Goal: Task Accomplishment & Management: Manage account settings

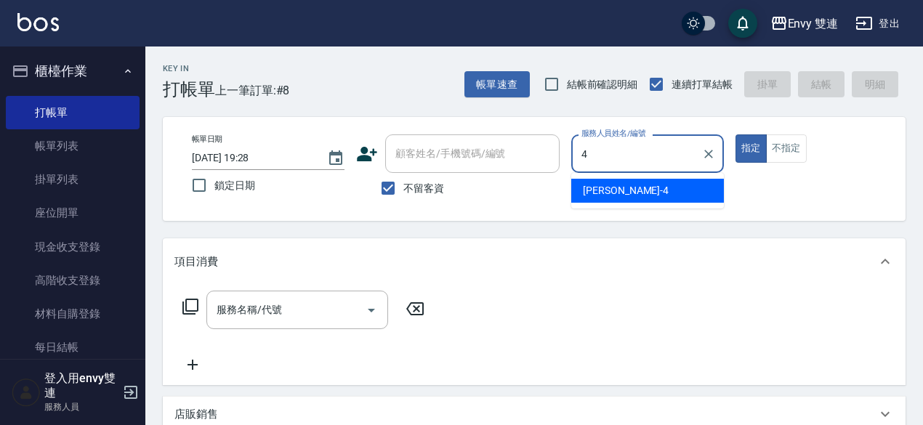
type input "[PERSON_NAME]-4"
type button "true"
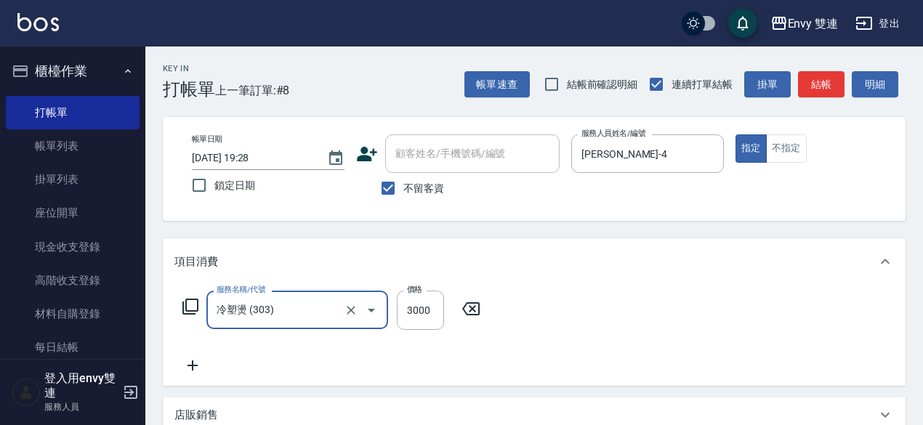
type input "冷塑燙 (303)"
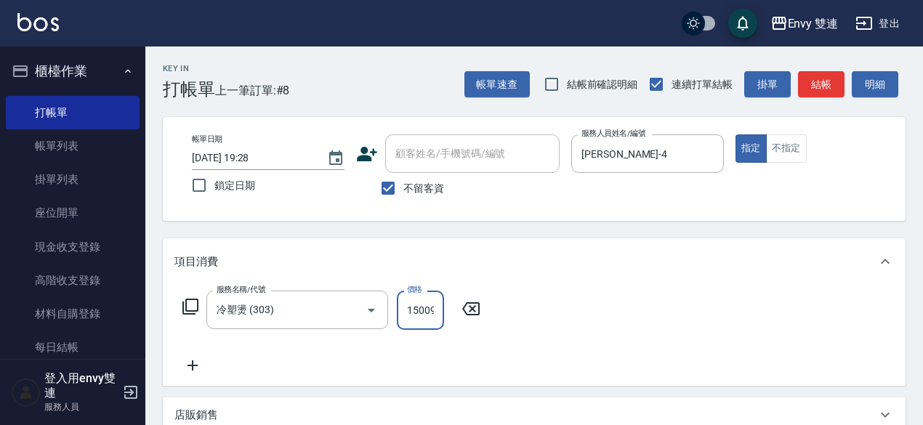
scroll to position [0, 1]
type input "1500"
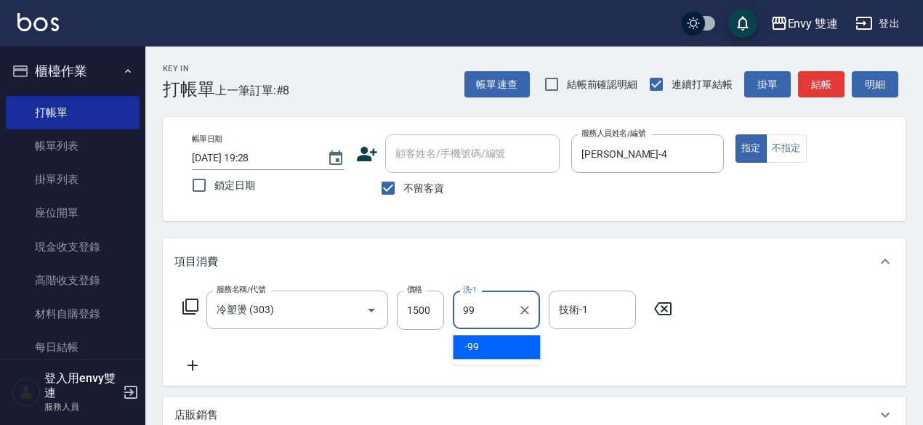
type input "-99"
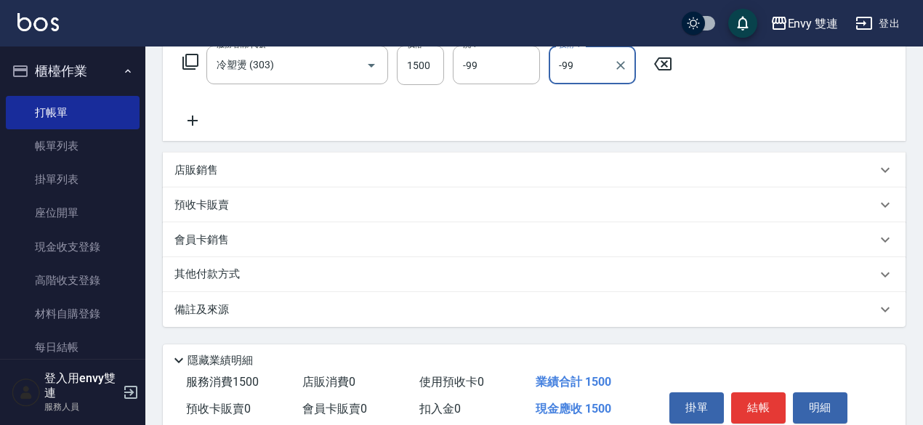
scroll to position [310, 0]
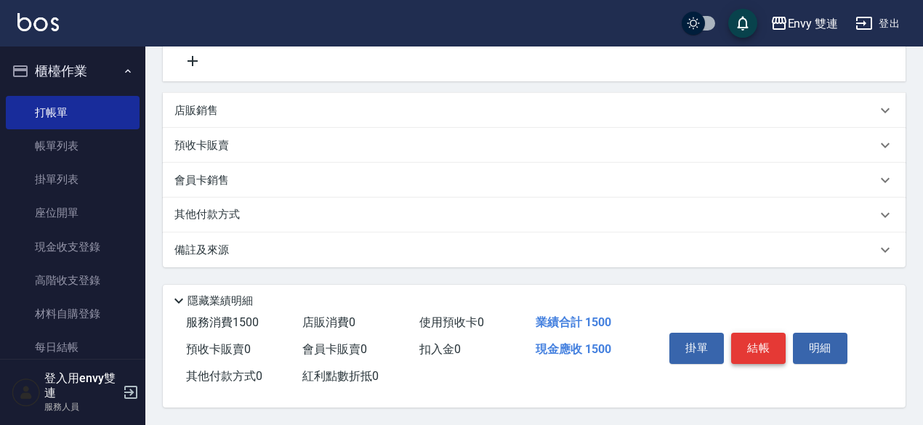
type input "-99"
drag, startPoint x: 755, startPoint y: 335, endPoint x: 478, endPoint y: 316, distance: 277.0
click at [478, 316] on span "使用預收卡 0" at bounding box center [452, 323] width 65 height 14
click at [511, 302] on div "隱藏業績明細" at bounding box center [538, 300] width 736 height 17
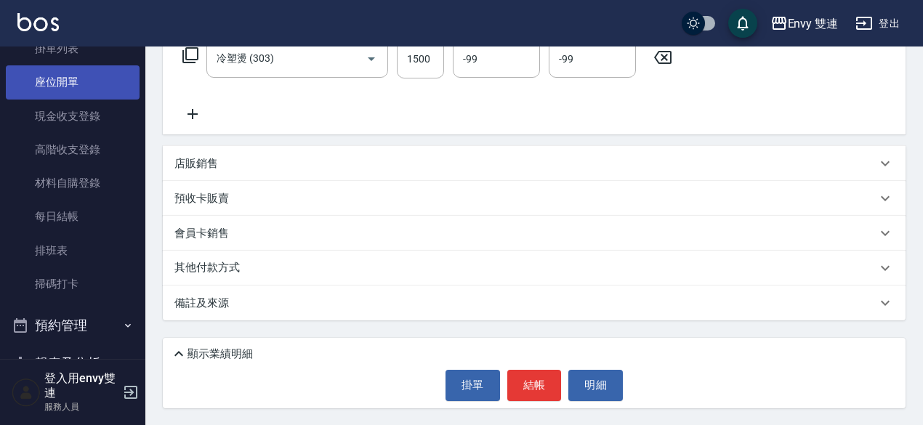
scroll to position [138, 0]
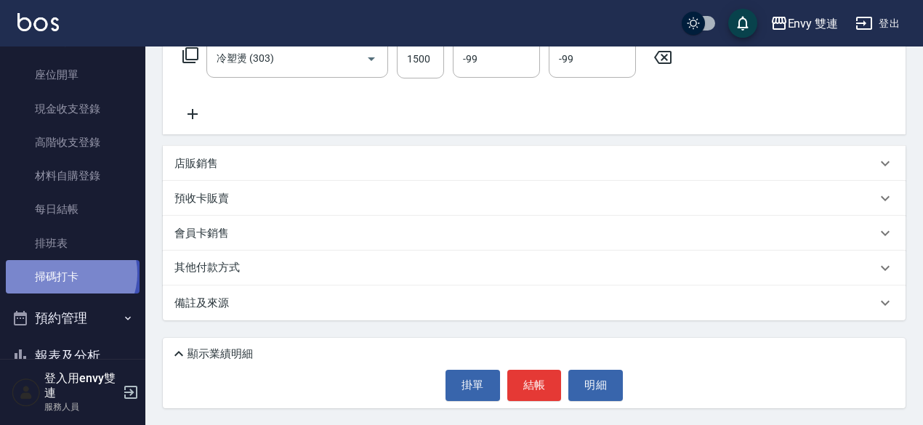
click at [70, 274] on link "掃碼打卡" at bounding box center [73, 276] width 134 height 33
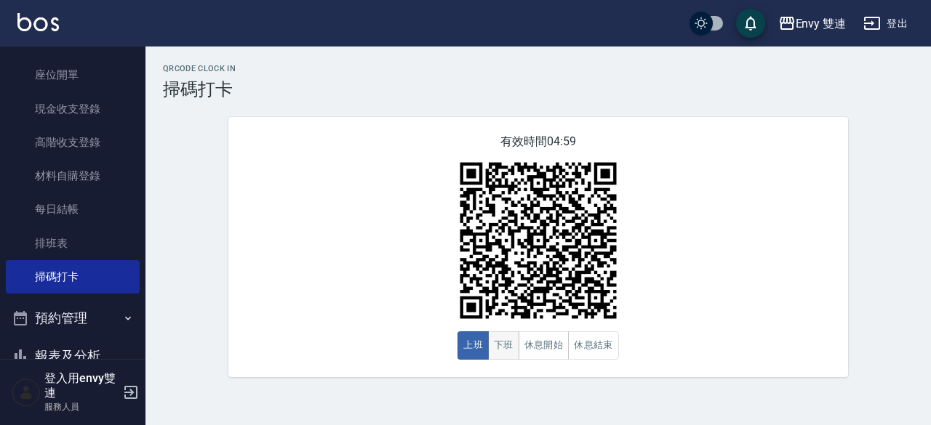
click at [512, 345] on button "下班" at bounding box center [503, 346] width 31 height 28
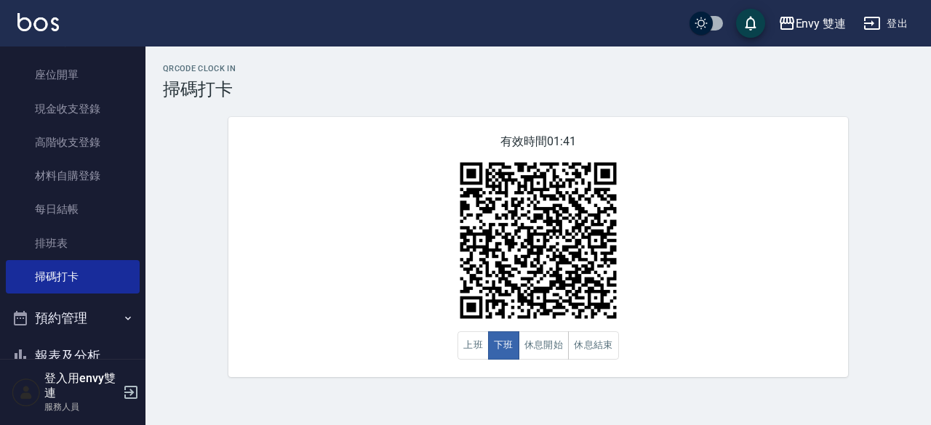
drag, startPoint x: 136, startPoint y: 136, endPoint x: 143, endPoint y: 111, distance: 25.6
click at [143, 111] on nav "櫃檯作業 打帳單 帳單列表 掛單列表 座位開單 現金收支登錄 高階收支登錄 材料自購登錄 每日結帳 排班表 掃碼打卡 預約管理 預約管理 單日預約紀錄 單週預…" at bounding box center [72, 203] width 145 height 313
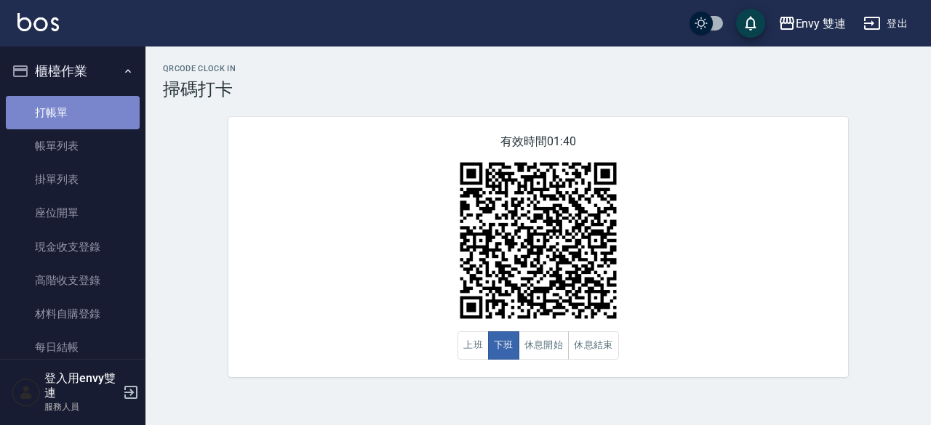
click at [74, 113] on link "打帳單" at bounding box center [73, 112] width 134 height 33
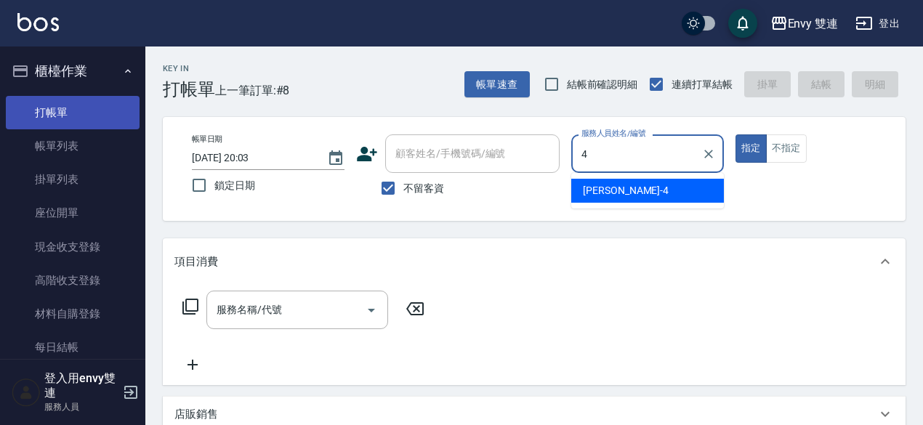
type input "Allan-4"
type button "true"
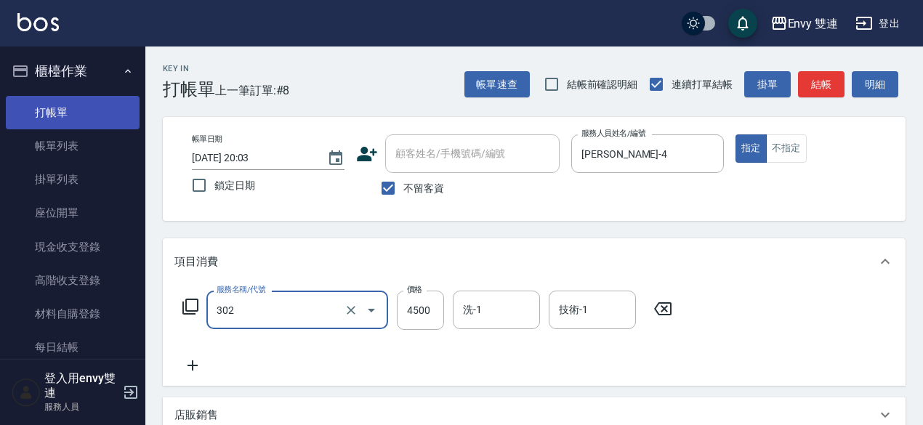
type input "水質感熱塑燙(302)"
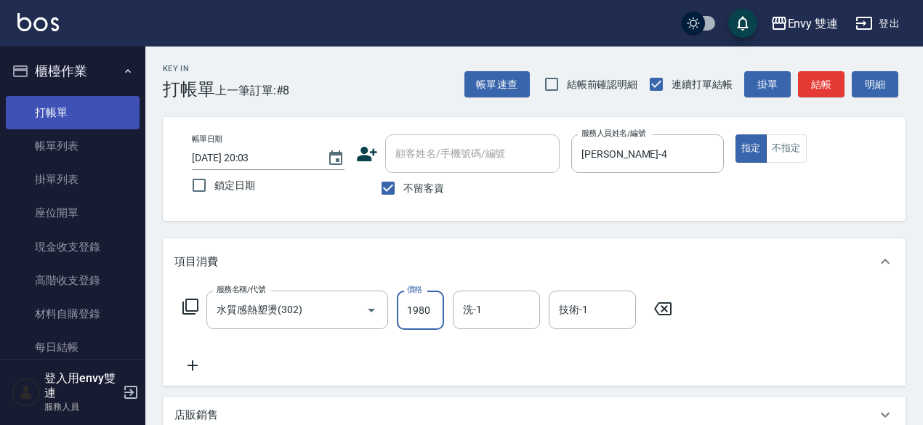
type input "1980"
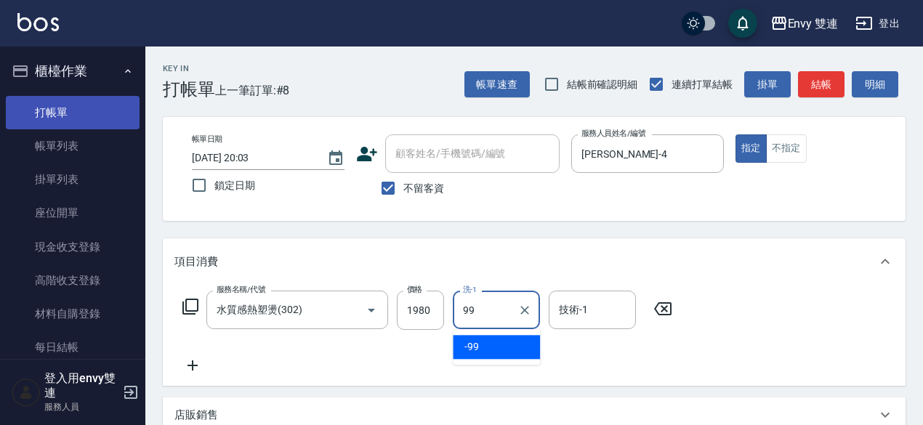
type input "-99"
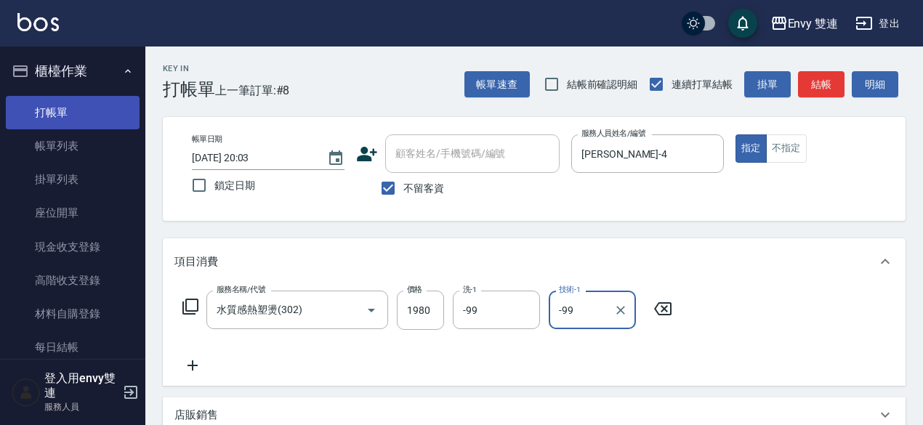
type input "-99"
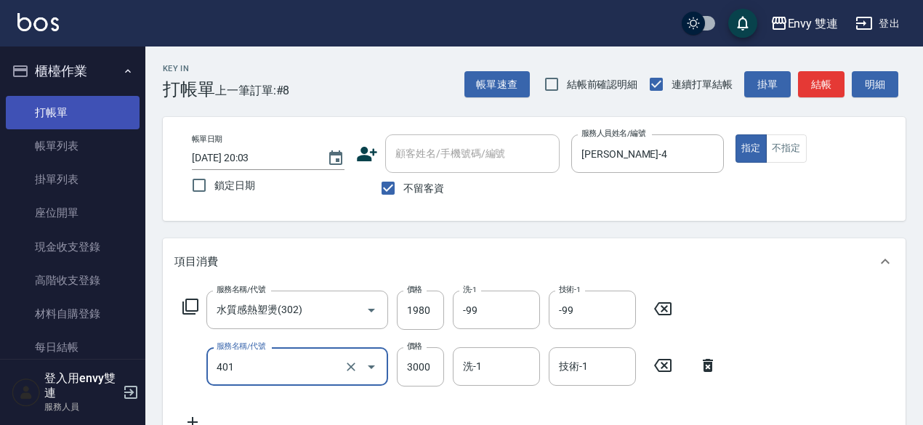
type input "染髮(401)"
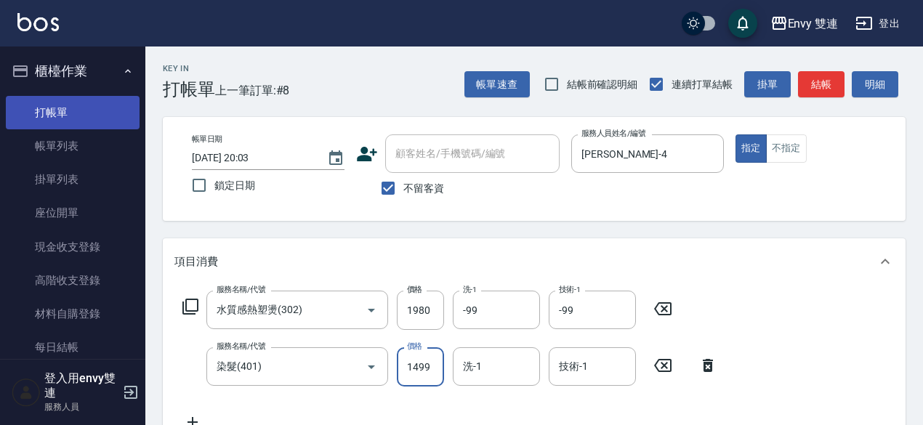
type input "1499"
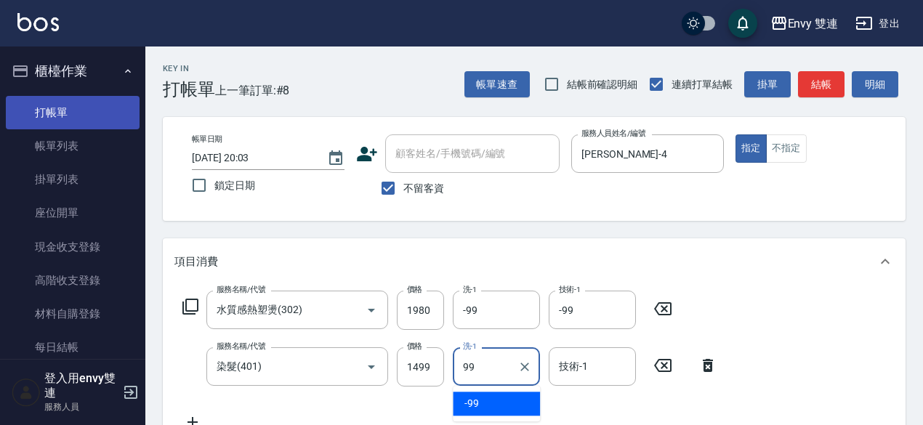
type input "-99"
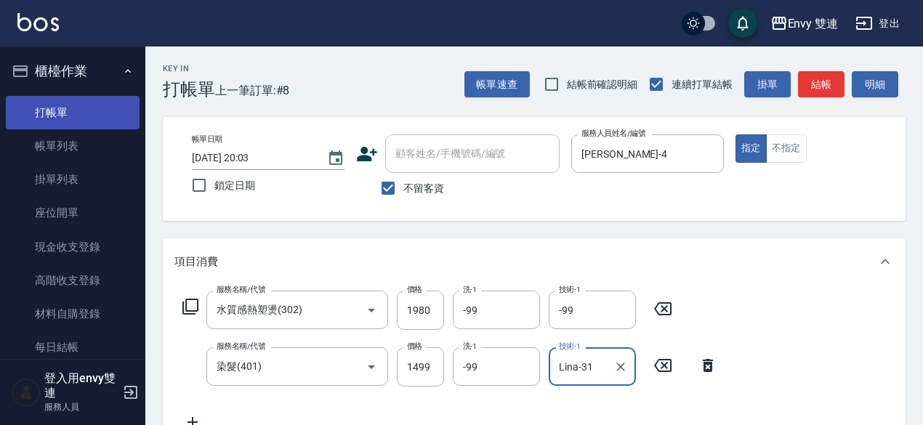
type input "Lina-31"
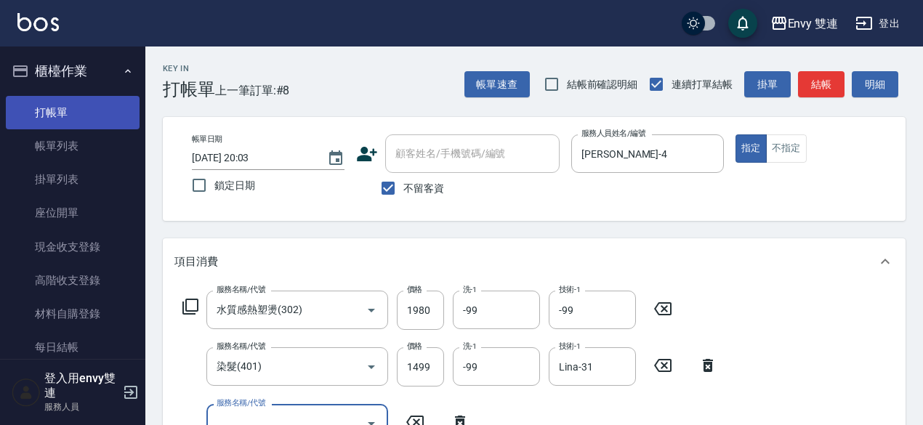
scroll to position [11, 0]
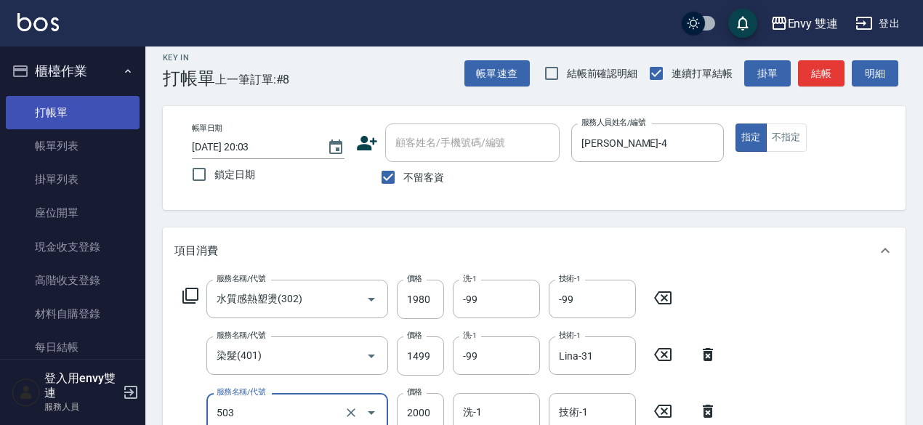
type input "日本結構二段式(503)"
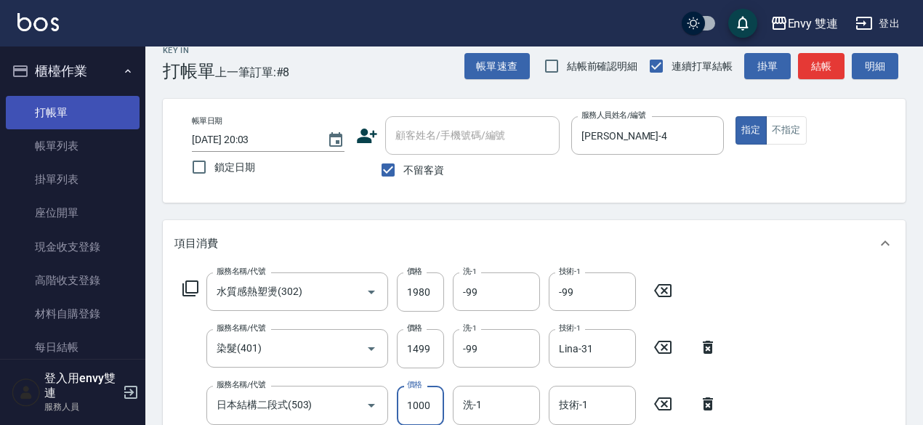
type input "1000"
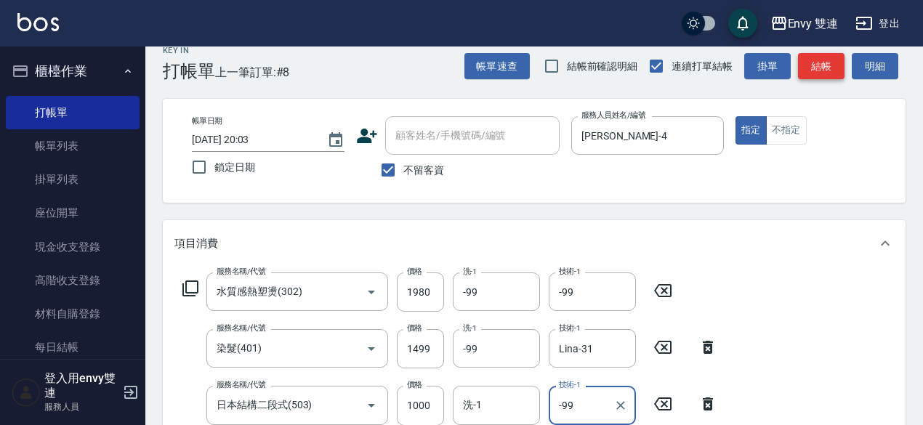
type input "-99"
click at [825, 64] on button "結帳" at bounding box center [821, 66] width 47 height 27
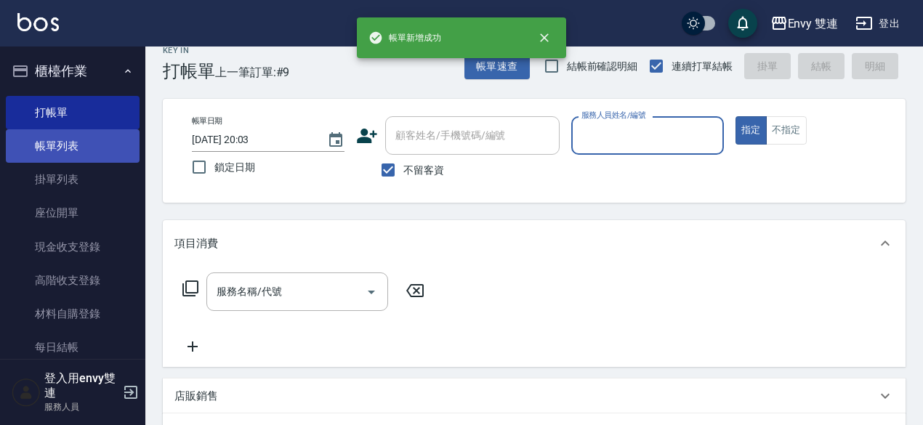
click at [67, 145] on link "帳單列表" at bounding box center [73, 145] width 134 height 33
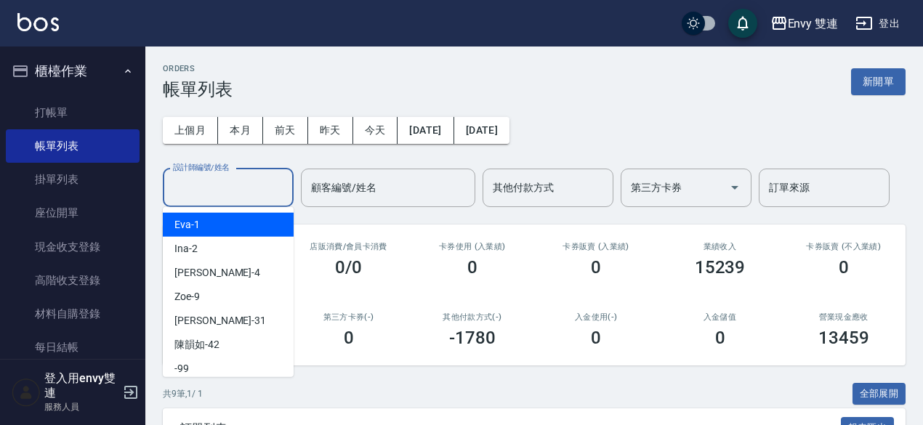
click at [205, 175] on input "設計師編號/姓名" at bounding box center [228, 187] width 118 height 25
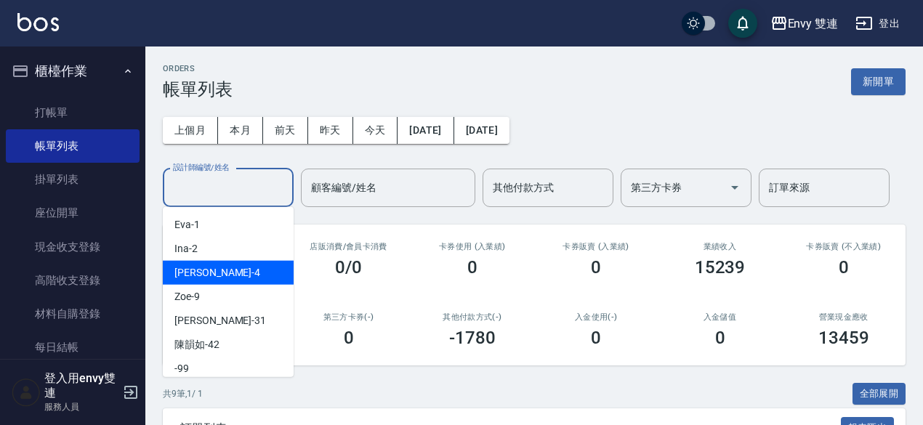
click at [227, 274] on div "Allan -4" at bounding box center [228, 273] width 131 height 24
type input "Allan-4"
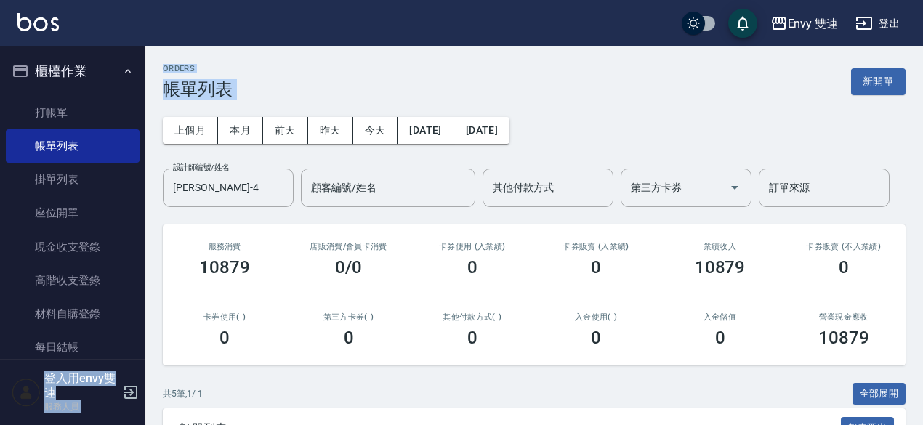
drag, startPoint x: 923, startPoint y: 20, endPoint x: 924, endPoint y: 60, distance: 39.3
click at [923, 60] on html "Envy 雙連 登出 櫃檯作業 打帳單 帳單列表 掛單列表 座位開單 現金收支登錄 高階收支登錄 材料自購登錄 每日結帳 排班表 掃碼打卡 預約管理 預約管理…" at bounding box center [461, 357] width 923 height 715
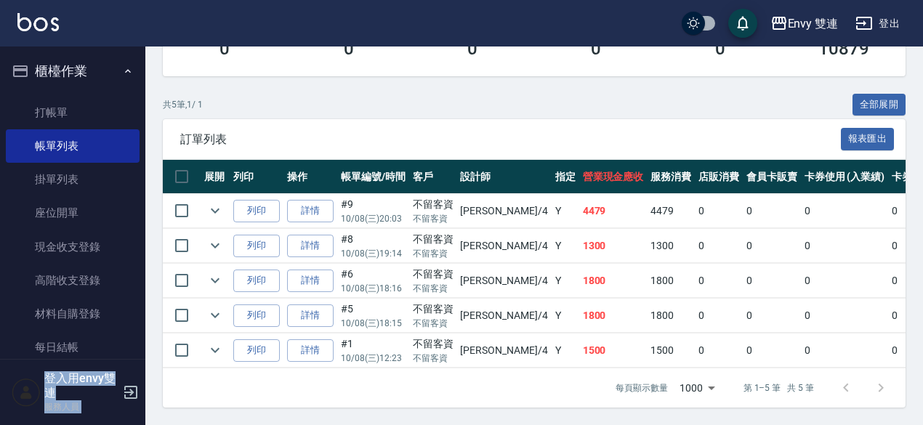
scroll to position [296, 0]
click at [72, 353] on link "每日結帳" at bounding box center [73, 347] width 134 height 33
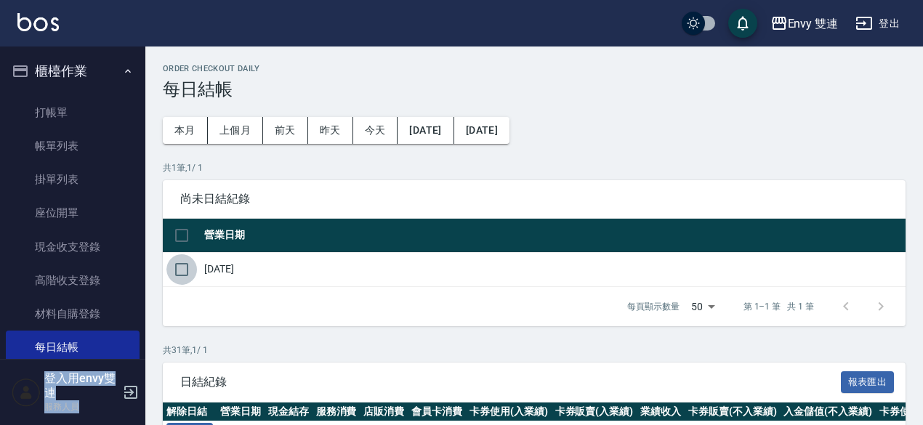
click at [180, 270] on input "checkbox" at bounding box center [182, 269] width 31 height 31
checkbox input "true"
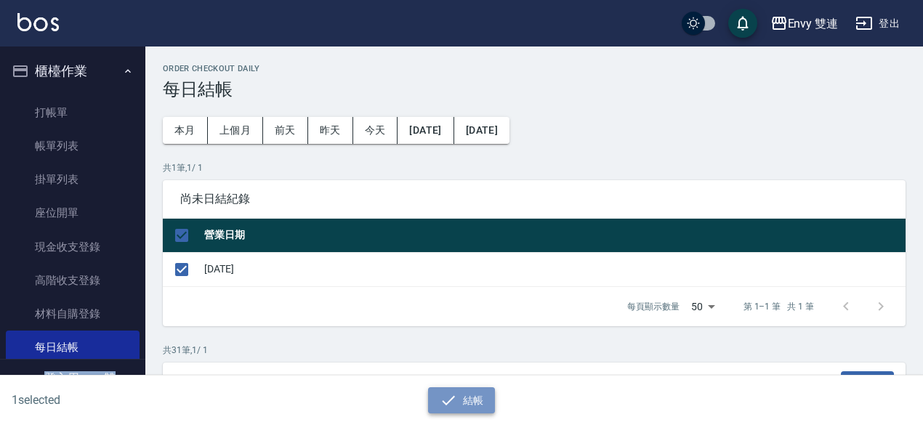
click at [436, 398] on button "結帳" at bounding box center [462, 401] width 68 height 27
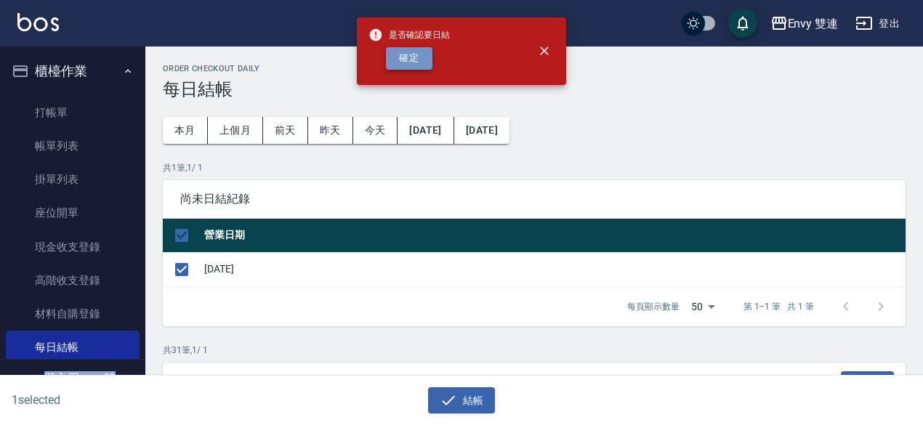
click at [398, 62] on button "確定" at bounding box center [409, 58] width 47 height 23
checkbox input "false"
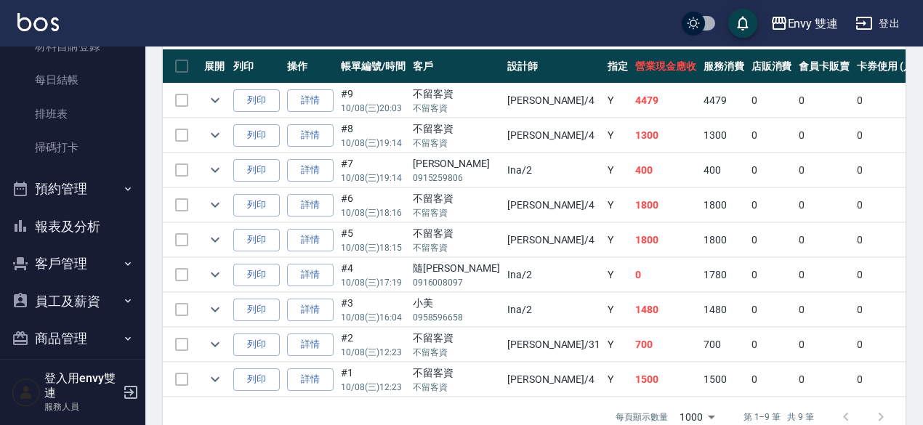
scroll to position [276, 0]
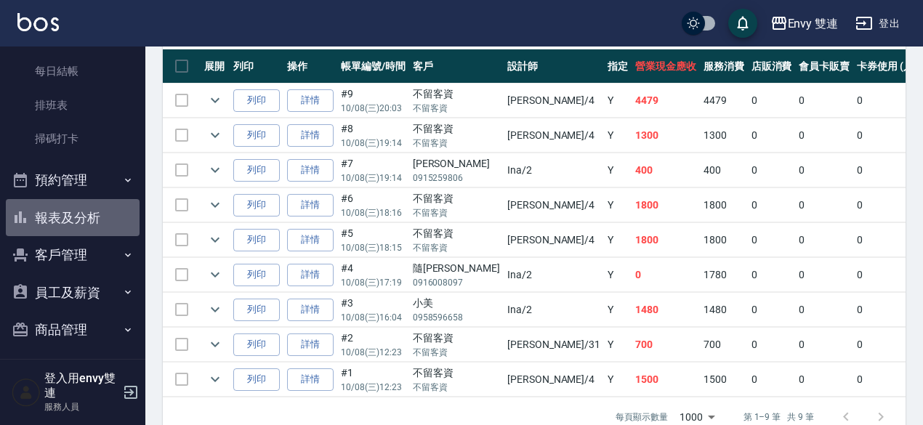
click at [87, 218] on button "報表及分析" at bounding box center [73, 218] width 134 height 38
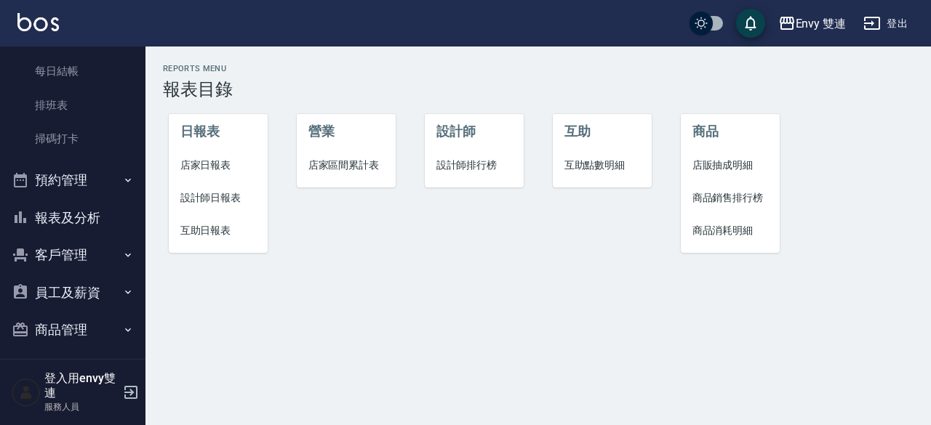
click at [209, 165] on span "店家日報表" at bounding box center [218, 165] width 76 height 15
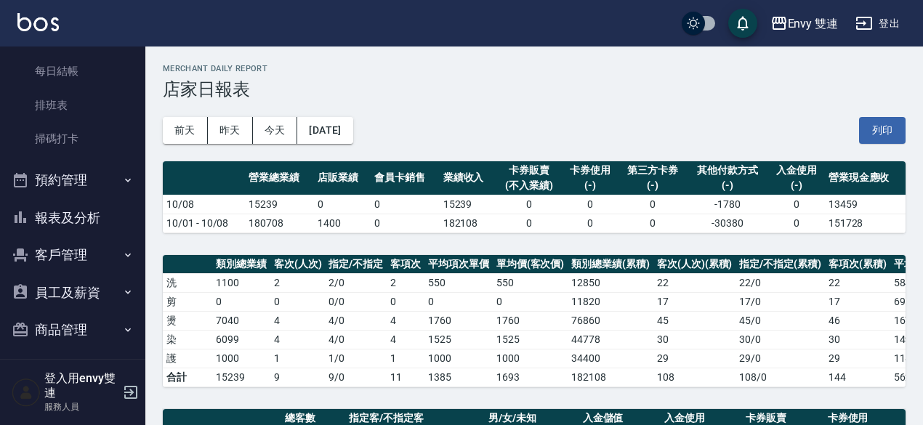
scroll to position [388, 0]
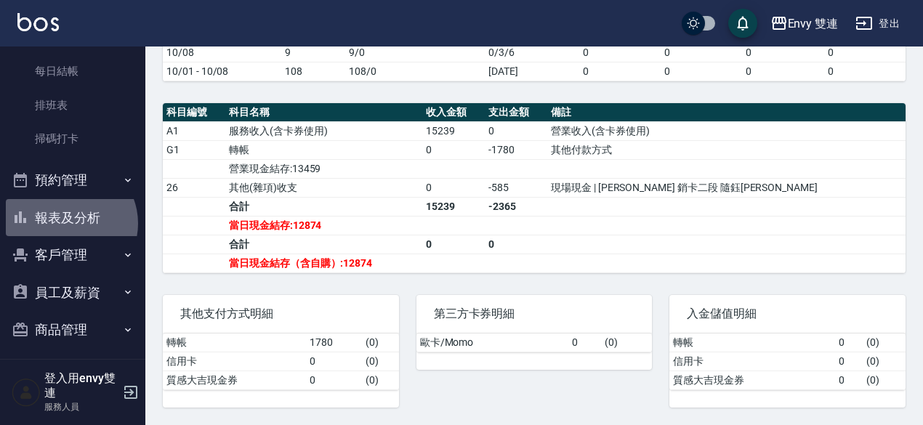
click at [67, 223] on button "報表及分析" at bounding box center [73, 218] width 134 height 38
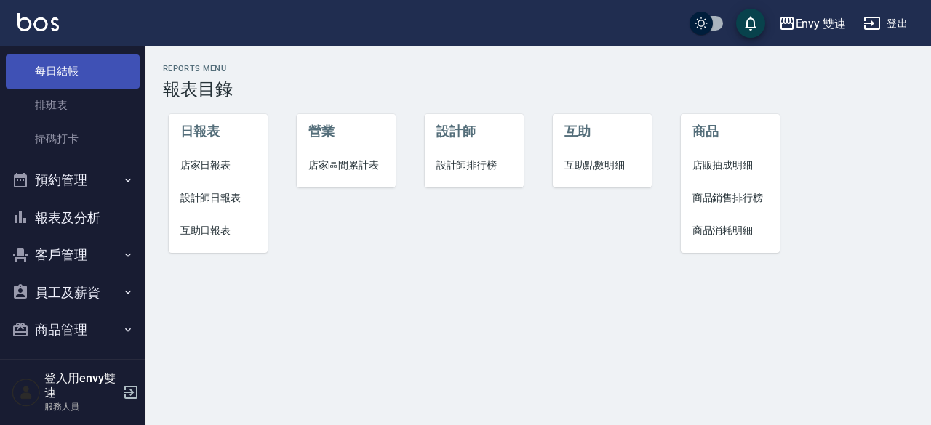
click at [68, 82] on link "每日結帳" at bounding box center [73, 71] width 134 height 33
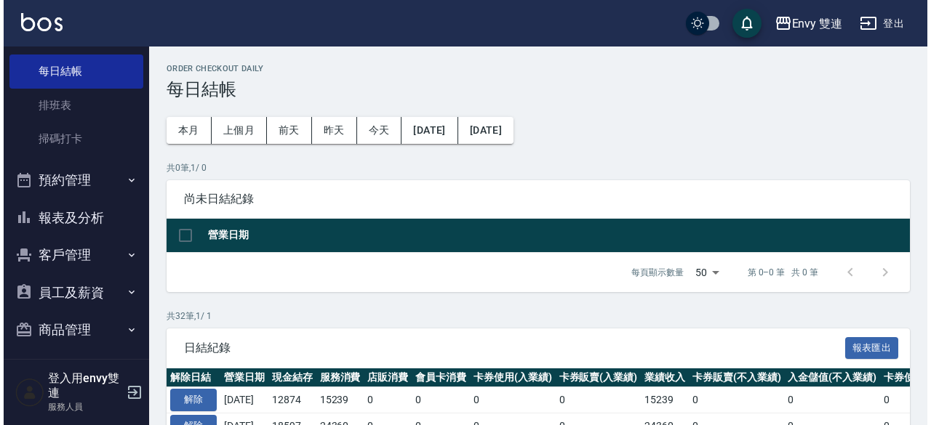
scroll to position [320, 0]
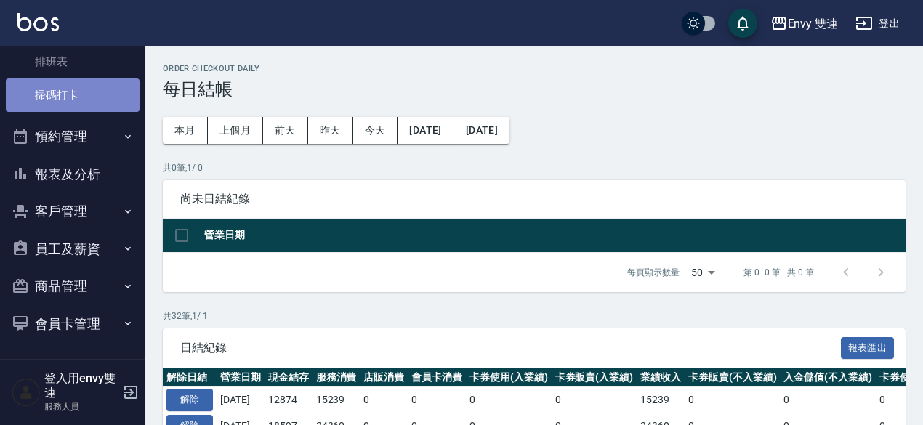
click at [80, 99] on link "掃碼打卡" at bounding box center [73, 95] width 134 height 33
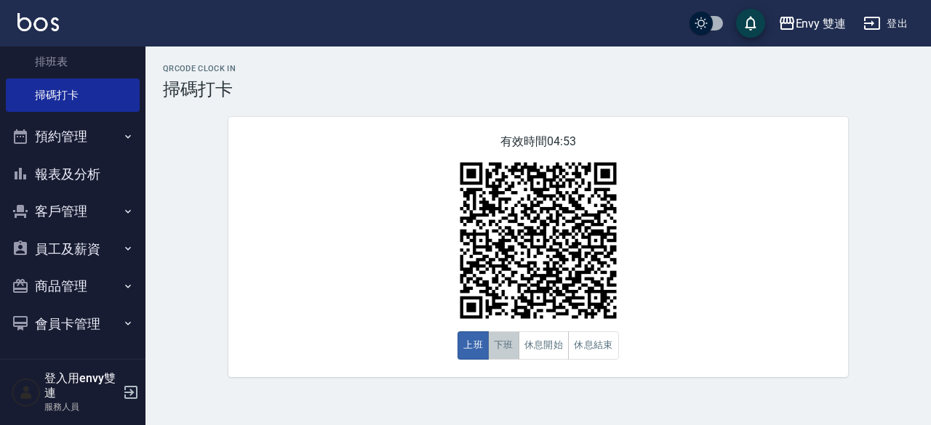
click at [500, 347] on button "下班" at bounding box center [503, 346] width 31 height 28
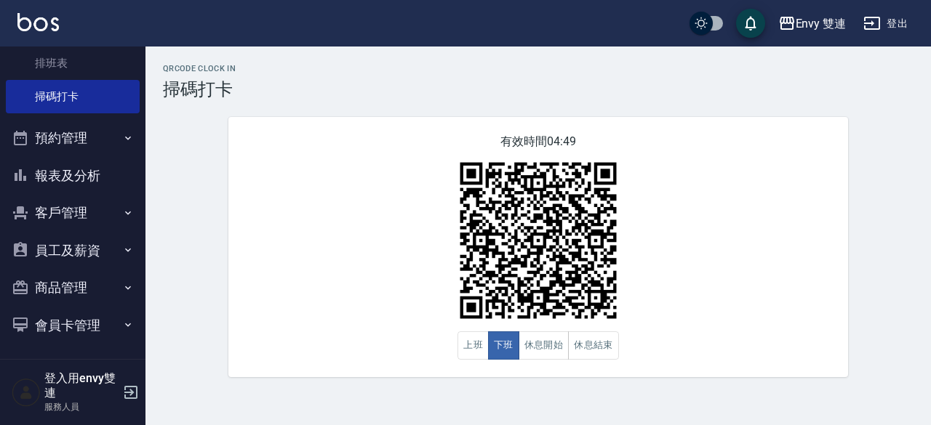
scroll to position [320, 0]
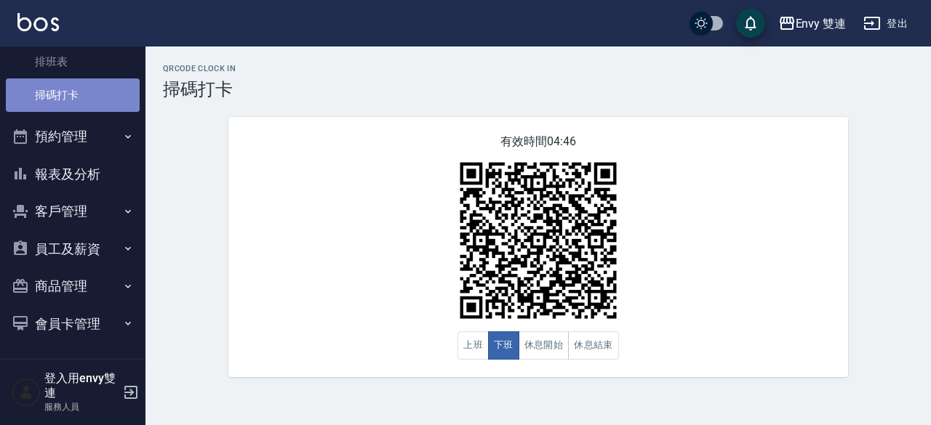
click at [100, 97] on link "掃碼打卡" at bounding box center [73, 95] width 134 height 33
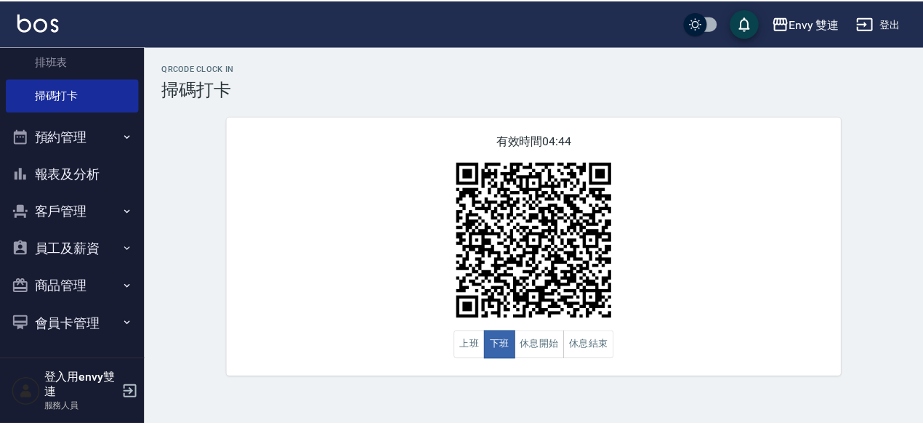
scroll to position [166, 0]
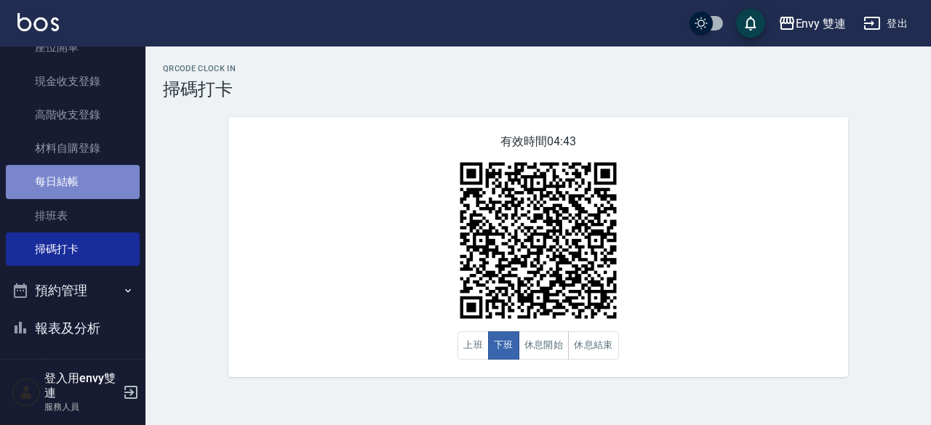
click at [86, 178] on link "每日結帳" at bounding box center [73, 181] width 134 height 33
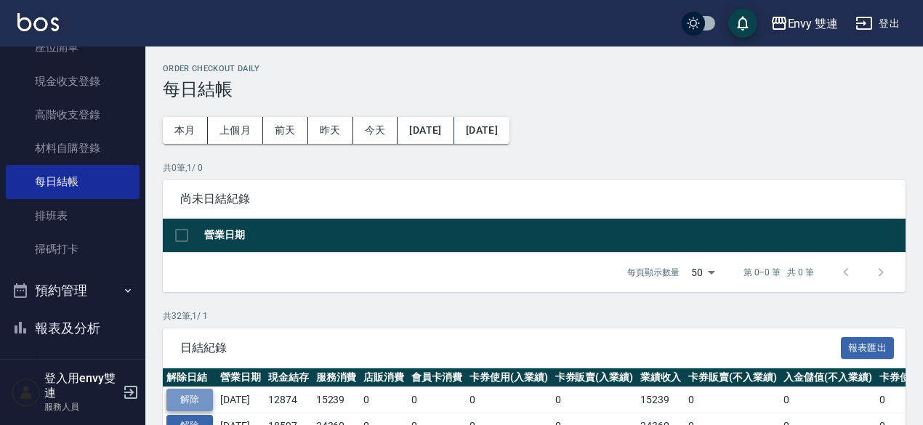
click at [202, 390] on button "解除" at bounding box center [190, 400] width 47 height 23
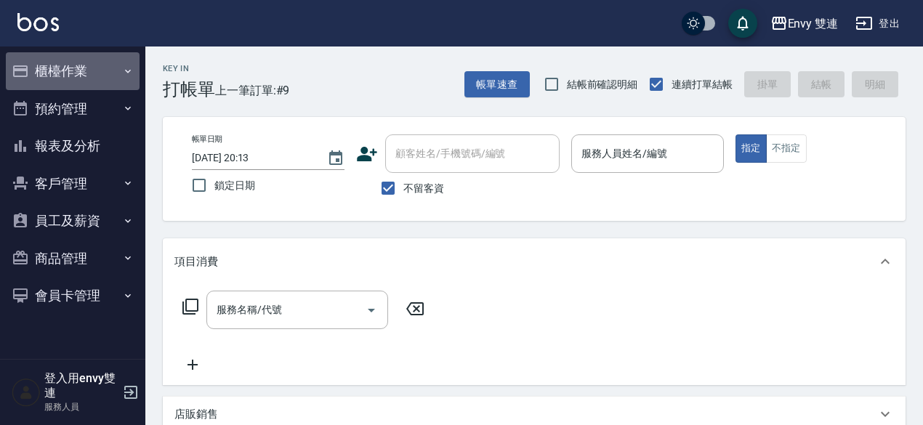
click at [90, 68] on button "櫃檯作業" at bounding box center [73, 71] width 134 height 38
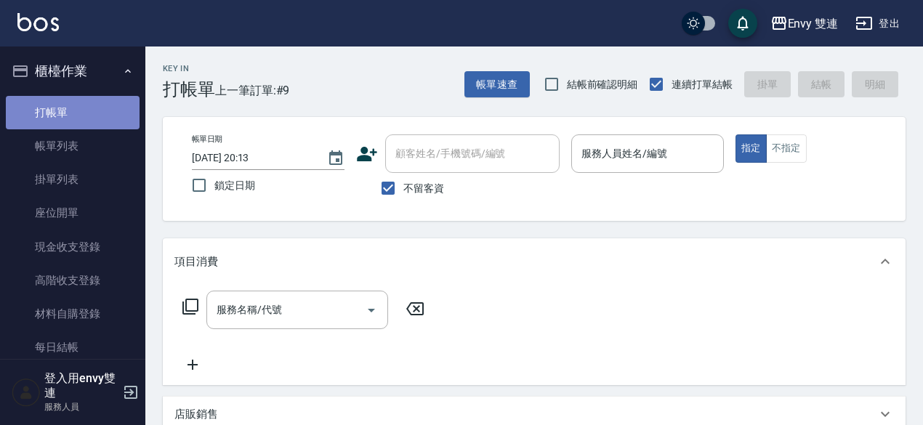
click at [89, 108] on link "打帳單" at bounding box center [73, 112] width 134 height 33
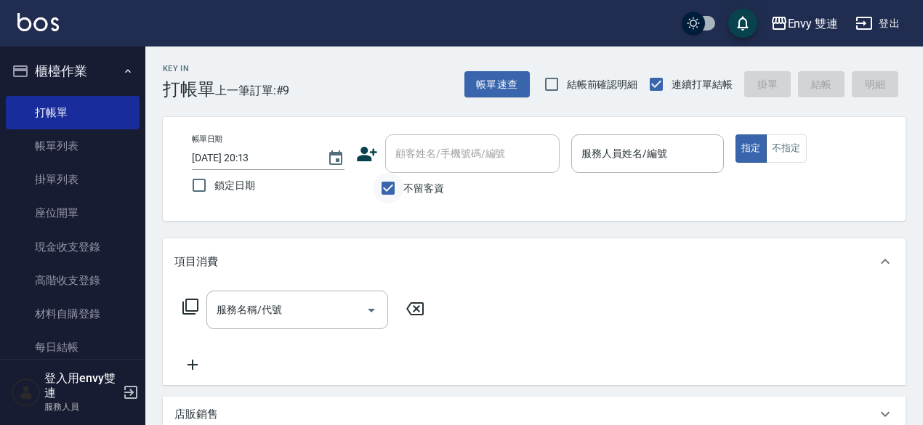
click at [393, 188] on input "不留客資" at bounding box center [388, 188] width 31 height 31
checkbox input "false"
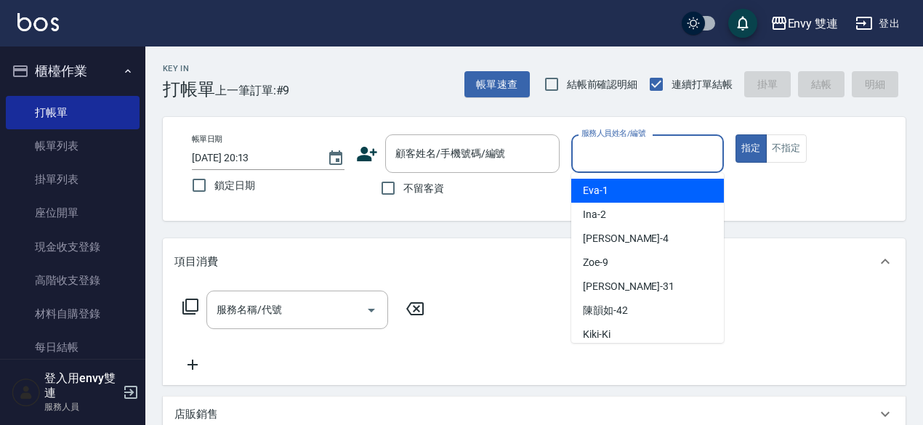
click at [616, 158] on input "服務人員姓名/編號" at bounding box center [648, 153] width 140 height 25
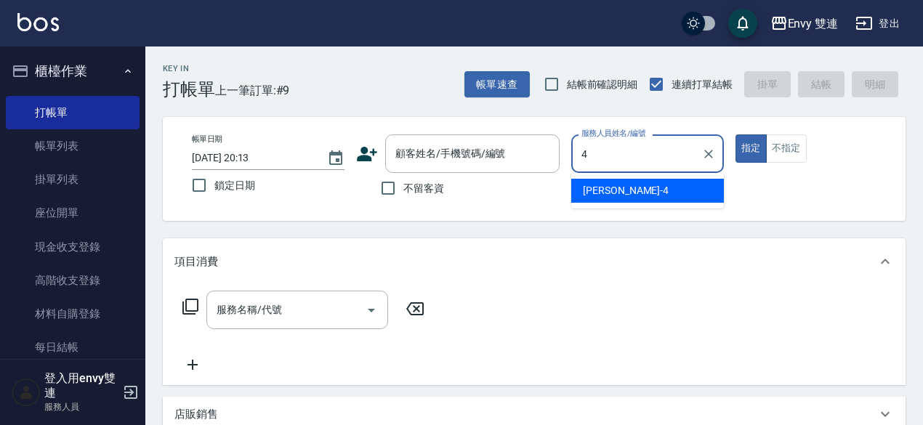
type input "Allan-4"
type button "true"
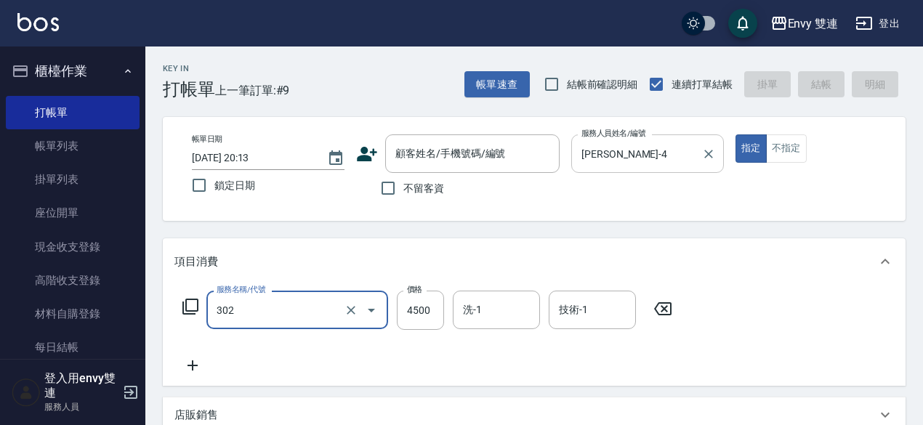
type input "水質感熱塑燙(302)"
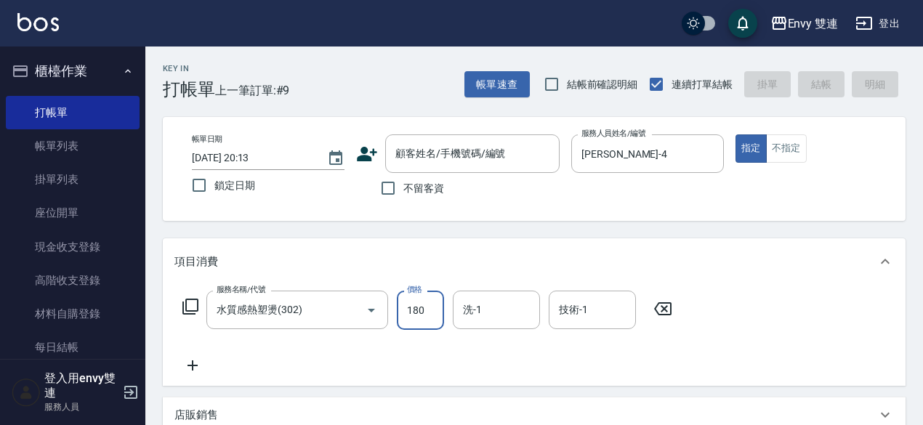
click at [433, 303] on input "180" at bounding box center [420, 310] width 47 height 39
type input "1800"
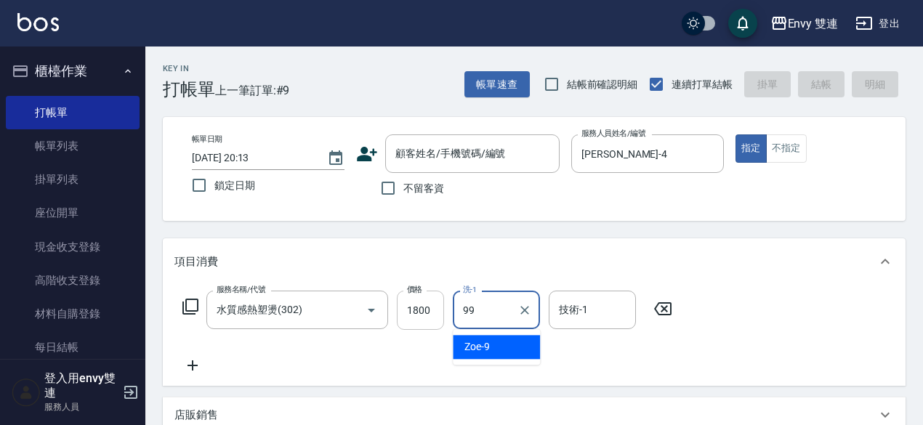
type input "-99"
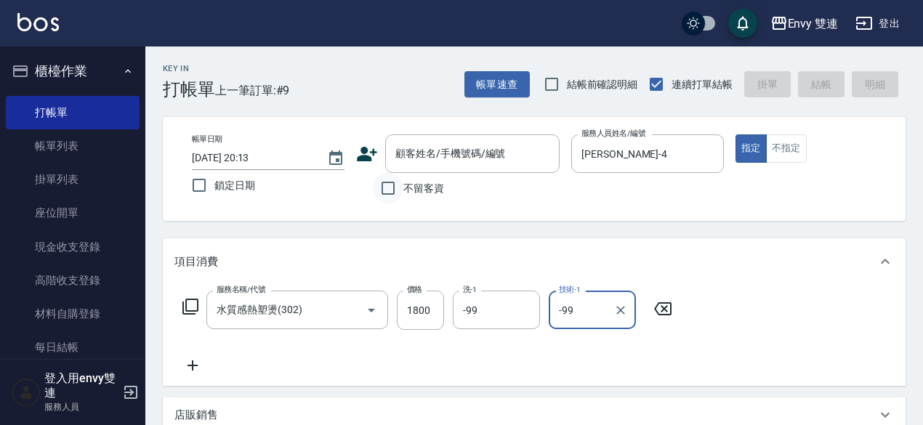
type input "-99"
click at [388, 184] on input "不留客資" at bounding box center [388, 188] width 31 height 31
checkbox input "true"
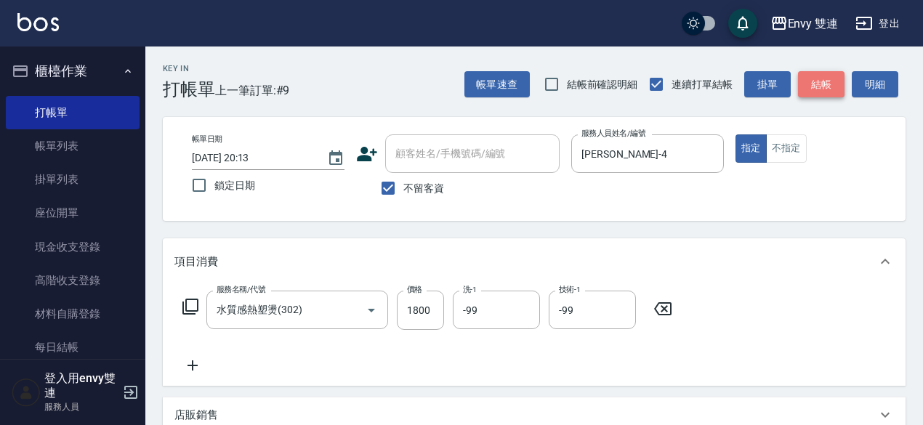
click at [830, 87] on button "結帳" at bounding box center [821, 84] width 47 height 27
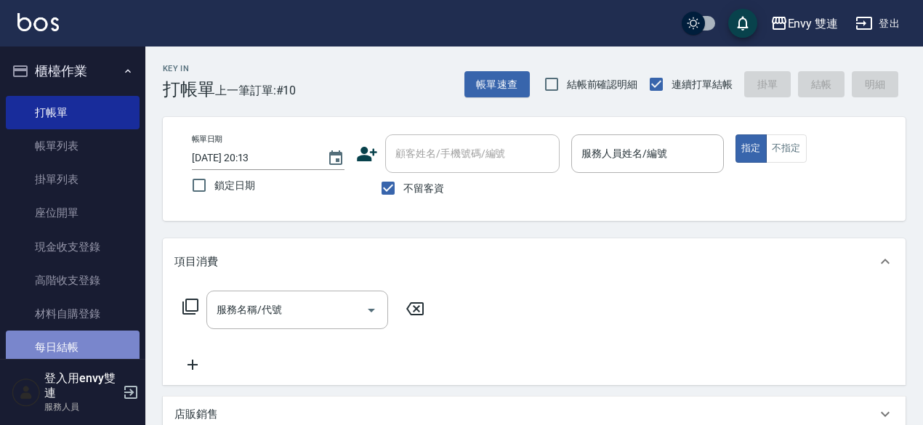
click at [74, 356] on link "每日結帳" at bounding box center [73, 347] width 134 height 33
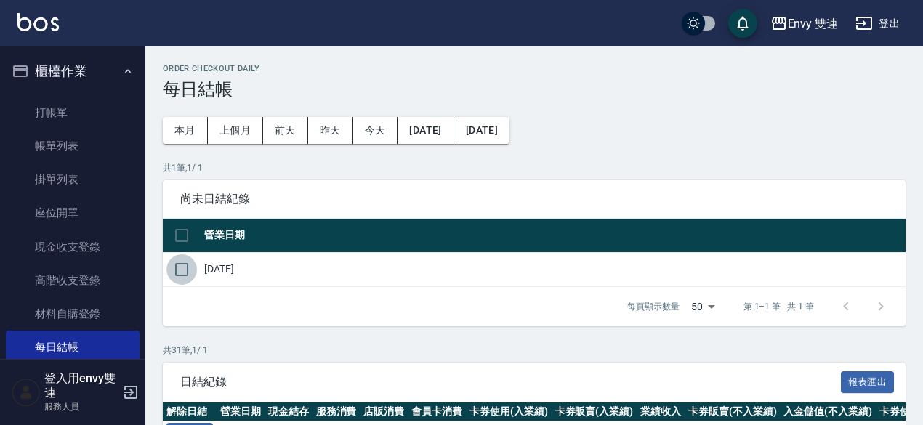
click at [185, 268] on input "checkbox" at bounding box center [182, 269] width 31 height 31
checkbox input "true"
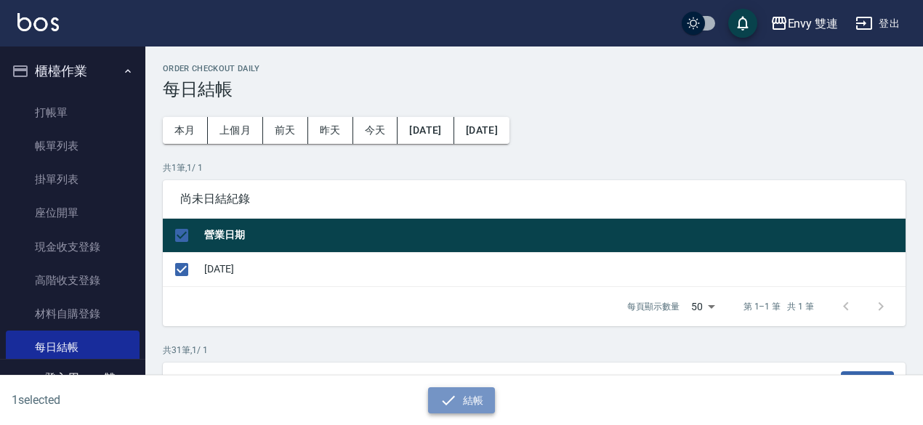
click at [463, 404] on button "結帳" at bounding box center [462, 401] width 68 height 27
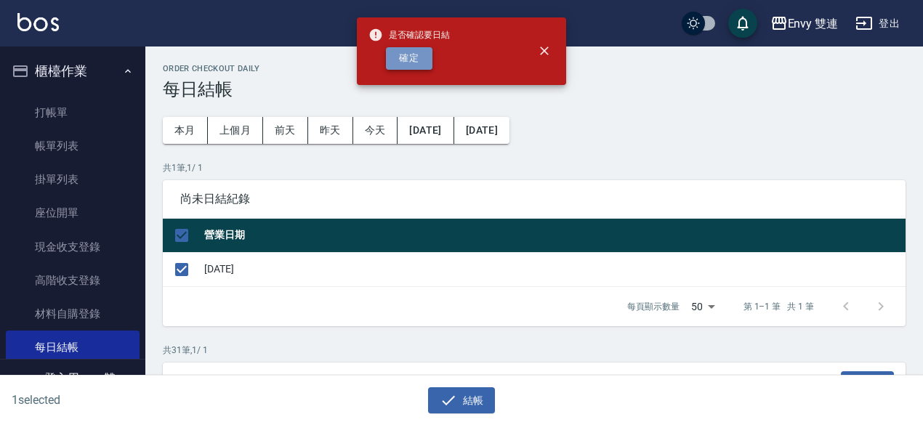
click at [409, 62] on button "確定" at bounding box center [409, 58] width 47 height 23
checkbox input "false"
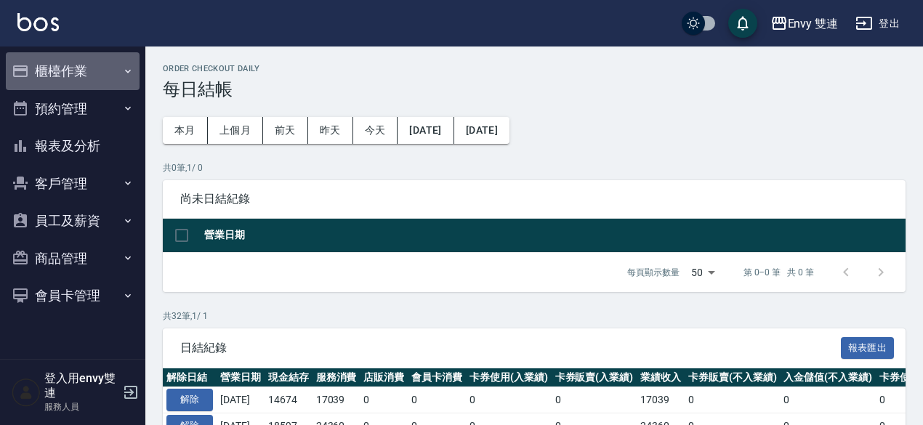
click at [65, 79] on button "櫃檯作業" at bounding box center [73, 71] width 134 height 38
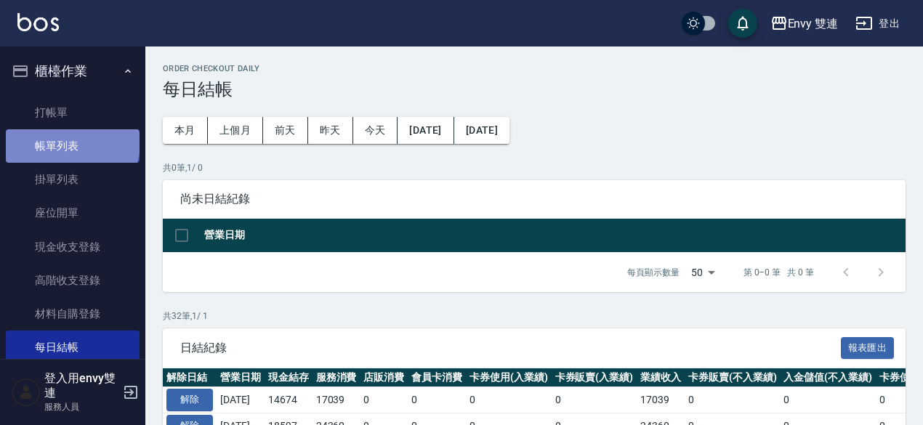
click at [71, 143] on link "帳單列表" at bounding box center [73, 145] width 134 height 33
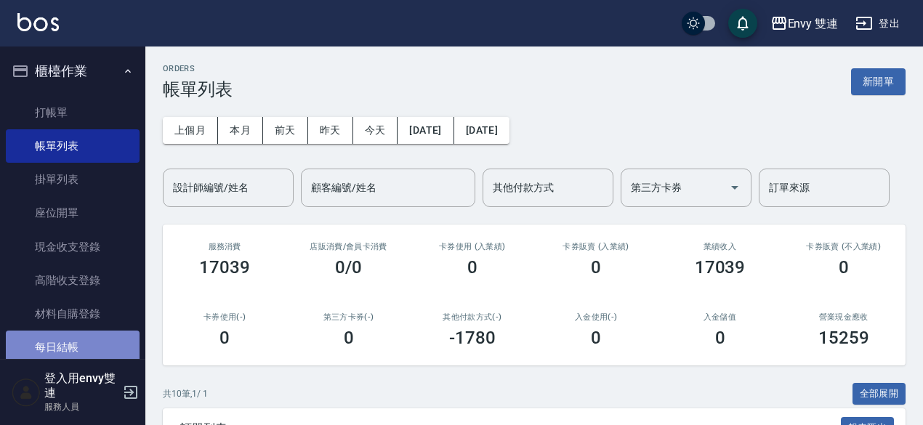
click at [84, 337] on link "每日結帳" at bounding box center [73, 347] width 134 height 33
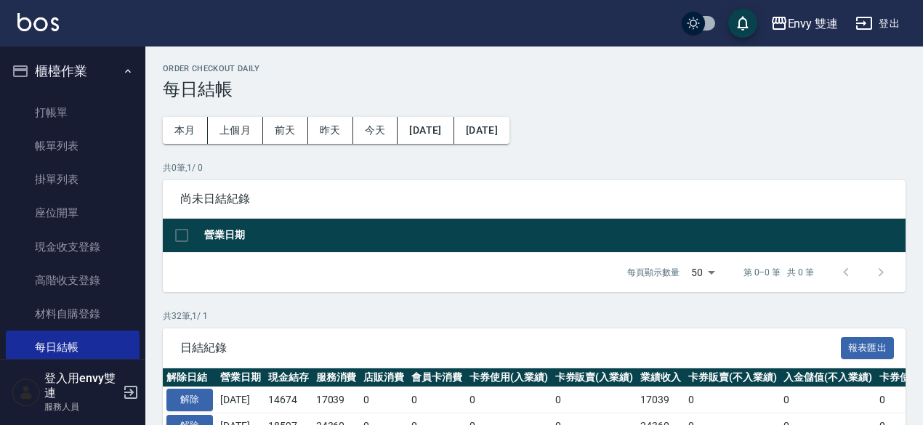
scroll to position [320, 0]
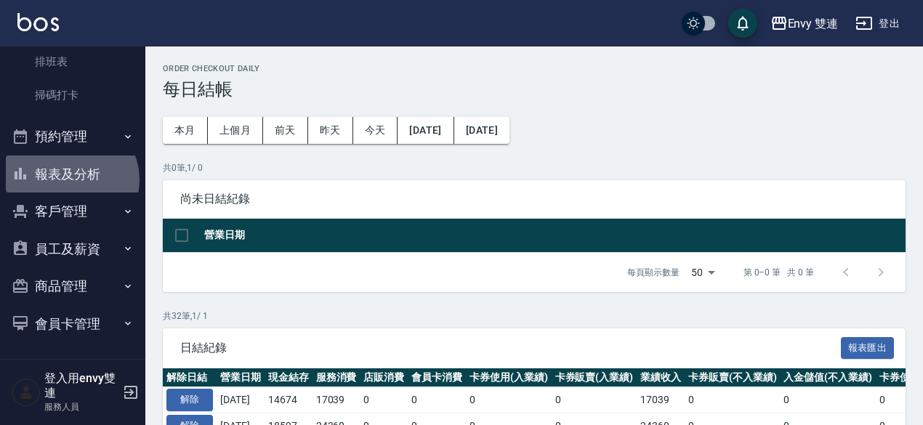
click at [70, 180] on button "報表及分析" at bounding box center [73, 175] width 134 height 38
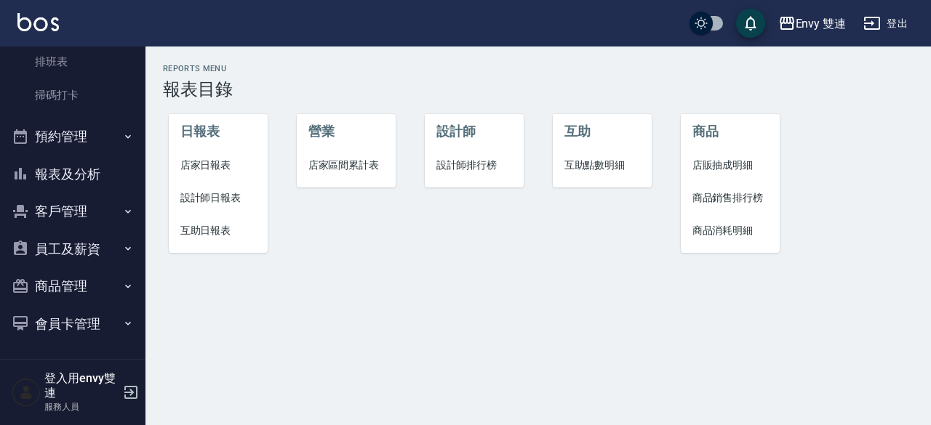
click at [214, 160] on span "店家日報表" at bounding box center [218, 165] width 76 height 15
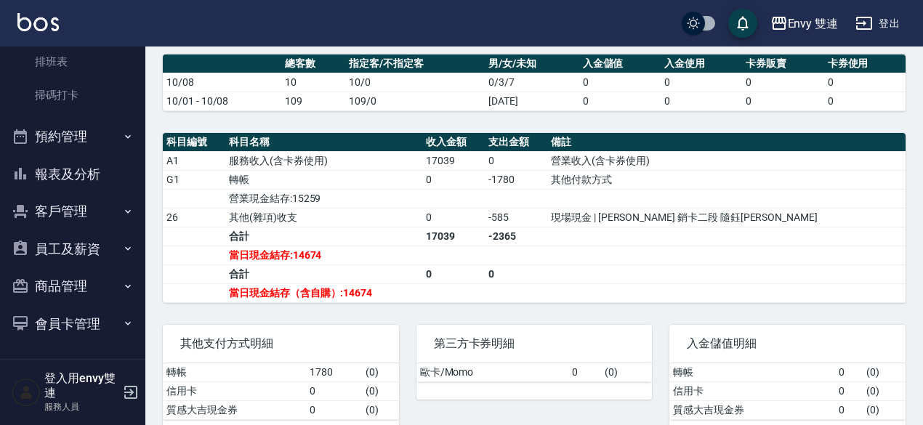
scroll to position [388, 0]
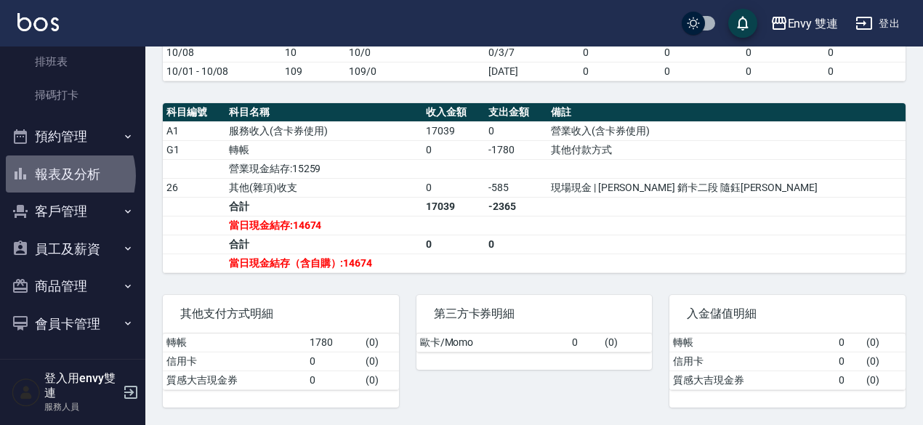
click at [58, 175] on button "報表及分析" at bounding box center [73, 175] width 134 height 38
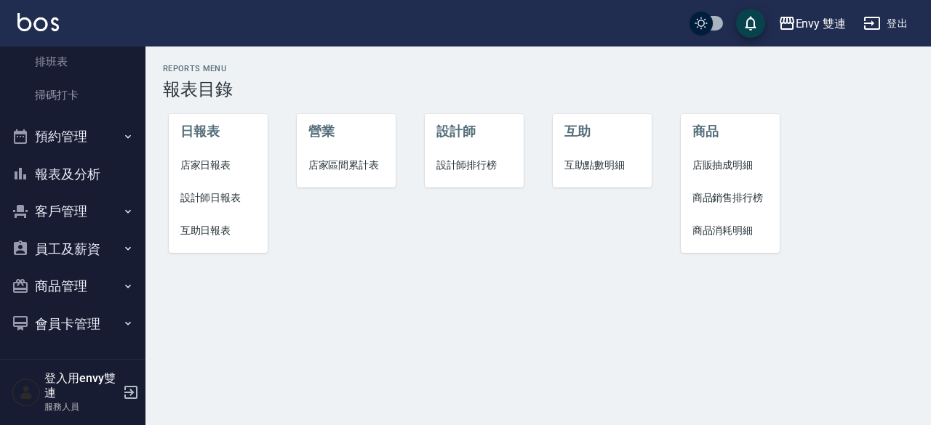
click at [215, 194] on span "設計師日報表" at bounding box center [218, 198] width 76 height 15
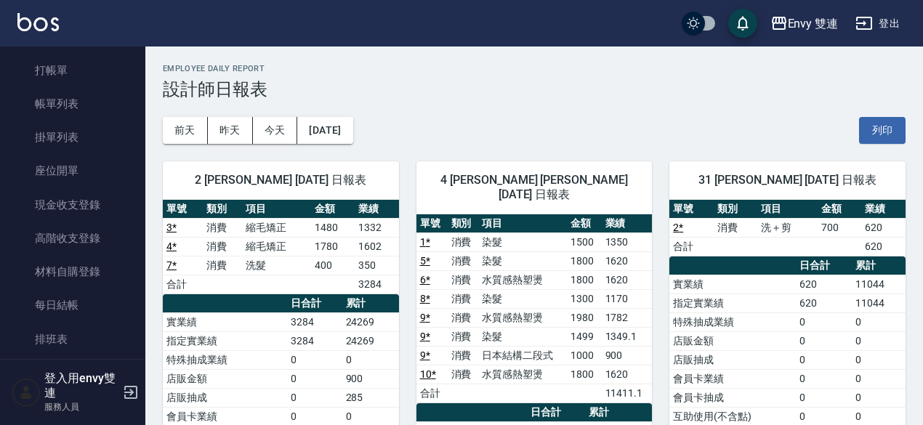
scroll to position [43, 0]
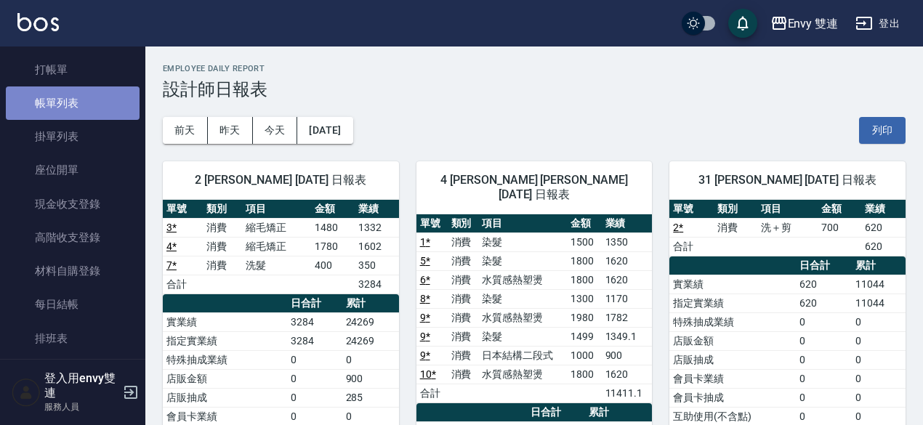
click at [73, 94] on link "帳單列表" at bounding box center [73, 103] width 134 height 33
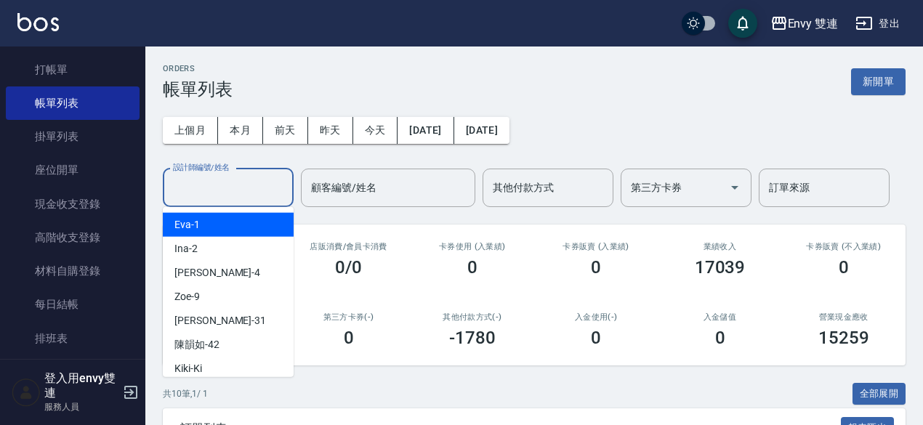
click at [238, 180] on input "設計師編號/姓名" at bounding box center [228, 187] width 118 height 25
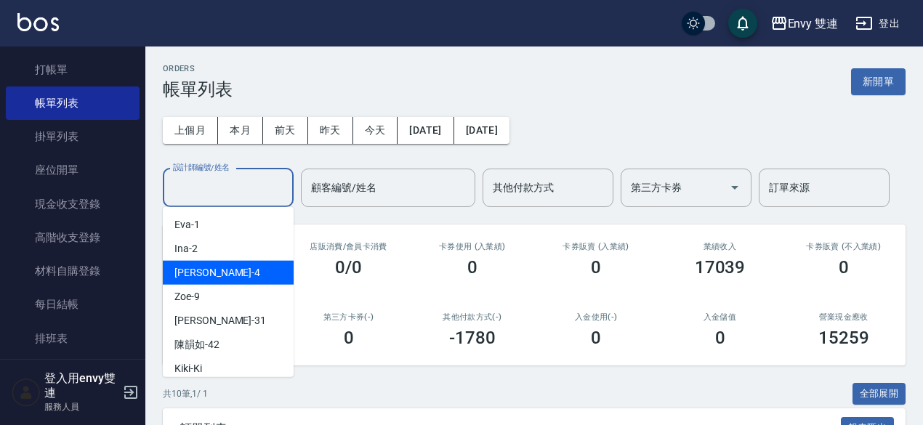
click at [234, 276] on div "Allan -4" at bounding box center [228, 273] width 131 height 24
type input "Allan-4"
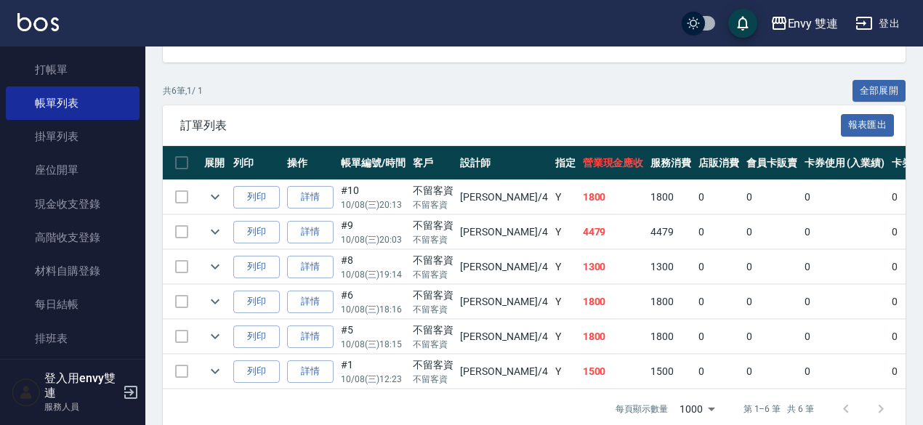
scroll to position [308, 0]
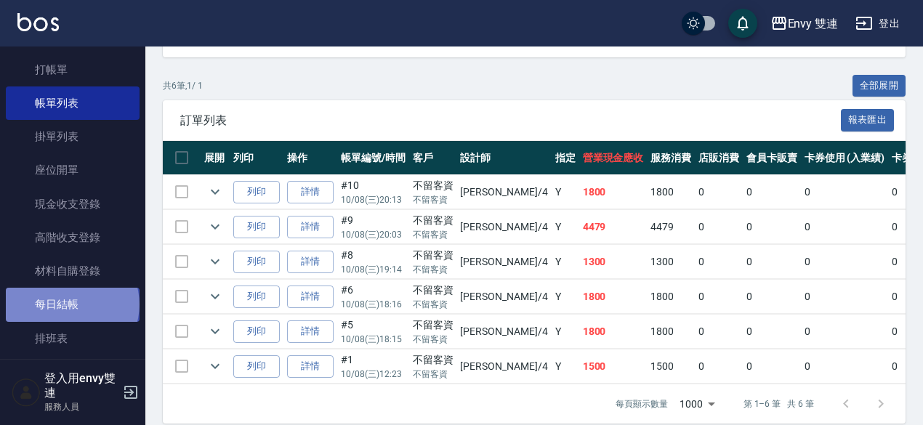
click at [71, 305] on link "每日結帳" at bounding box center [73, 304] width 134 height 33
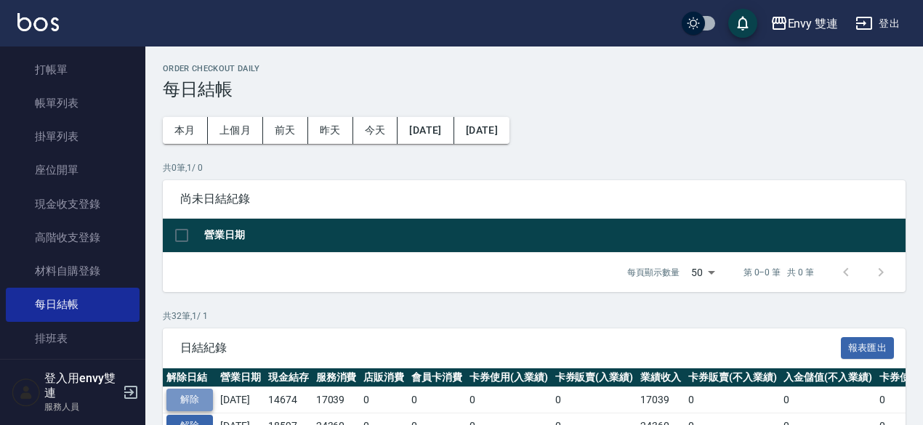
click at [185, 396] on button "解除" at bounding box center [190, 400] width 47 height 23
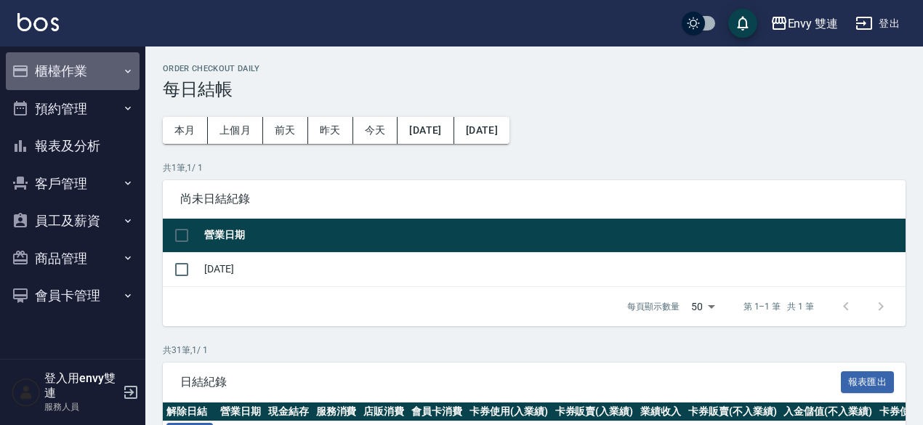
click at [80, 65] on button "櫃檯作業" at bounding box center [73, 71] width 134 height 38
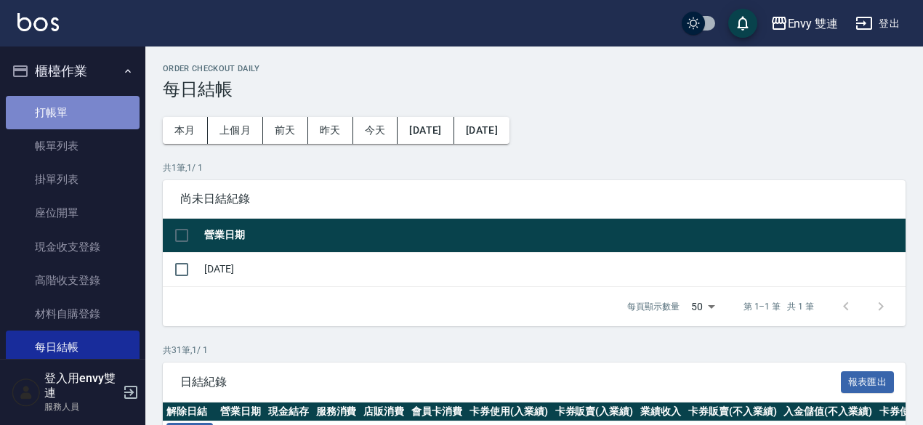
click at [80, 106] on link "打帳單" at bounding box center [73, 112] width 134 height 33
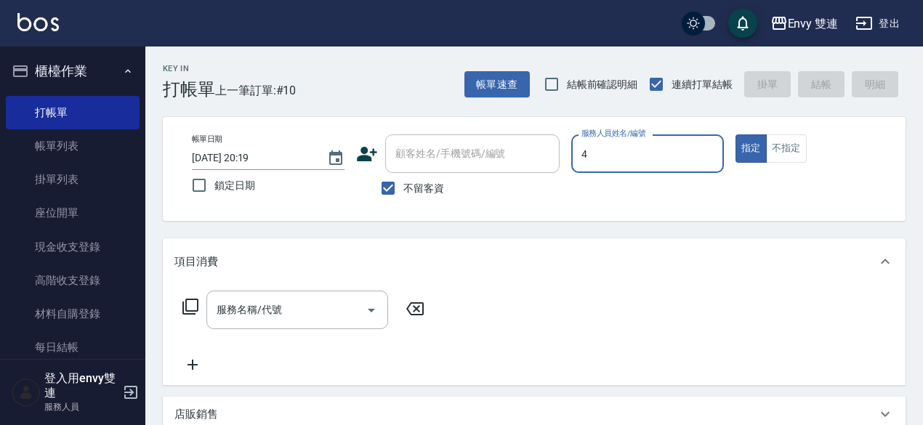
type input "[PERSON_NAME]-4"
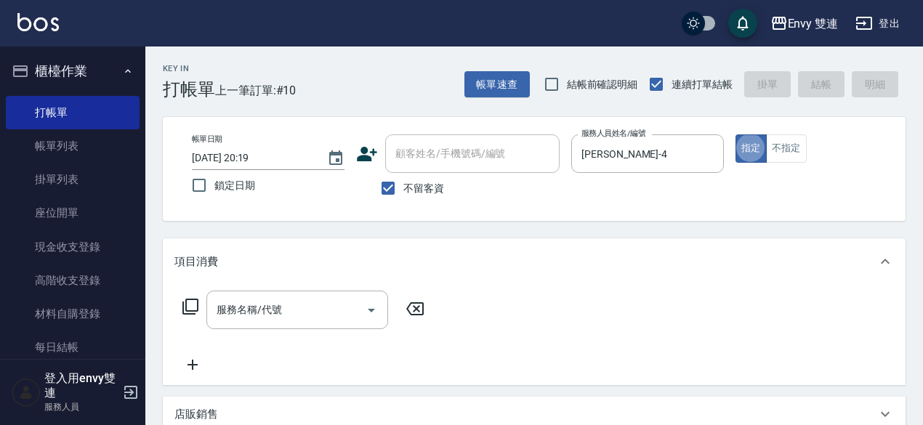
type button "true"
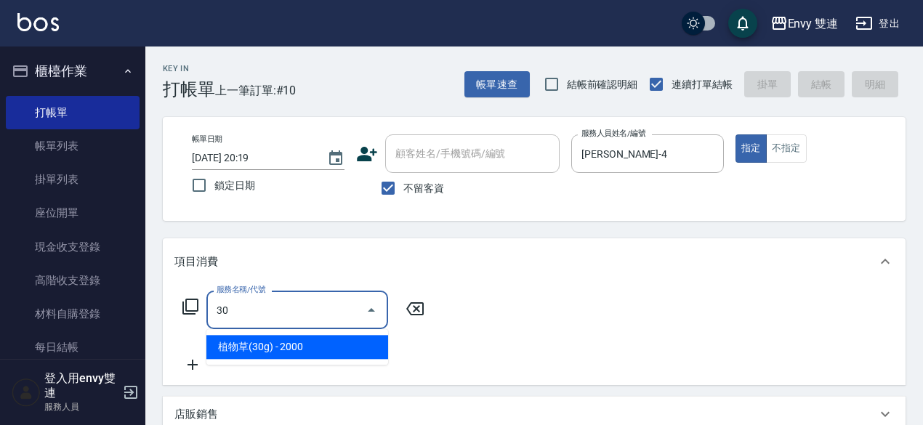
type input "3"
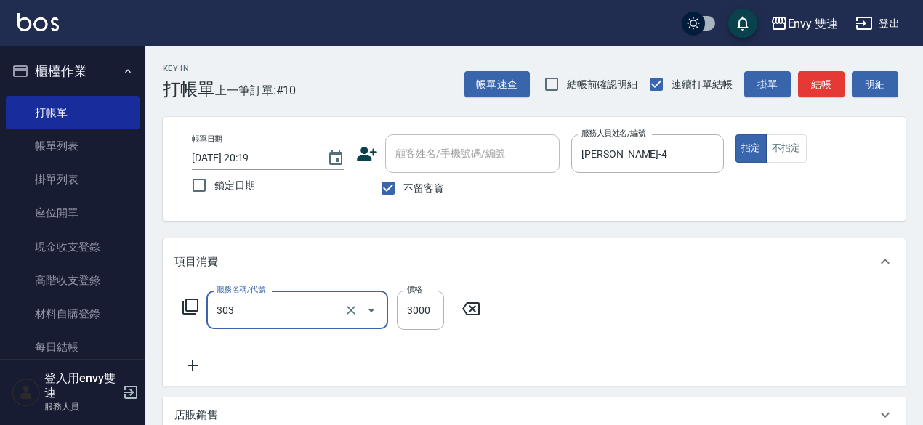
type input "冷塑燙 (303)"
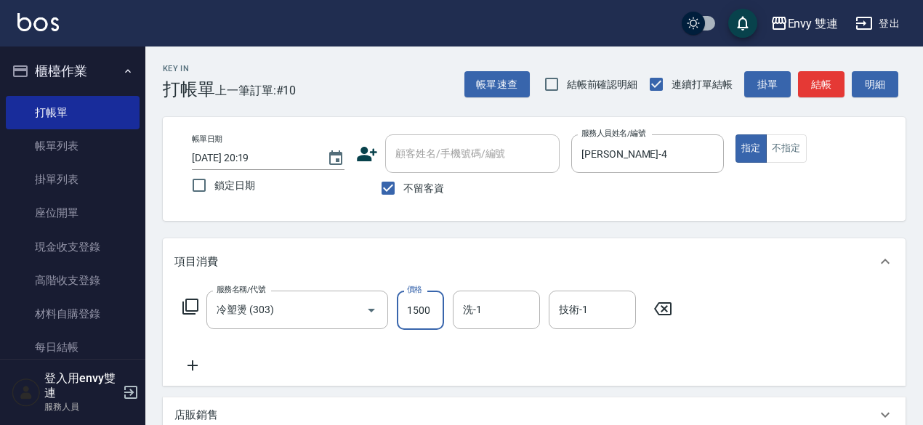
type input "1500"
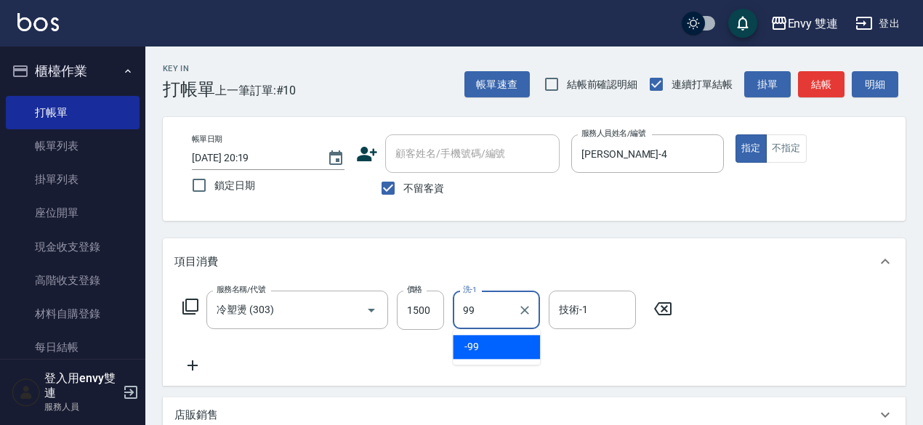
type input "-99"
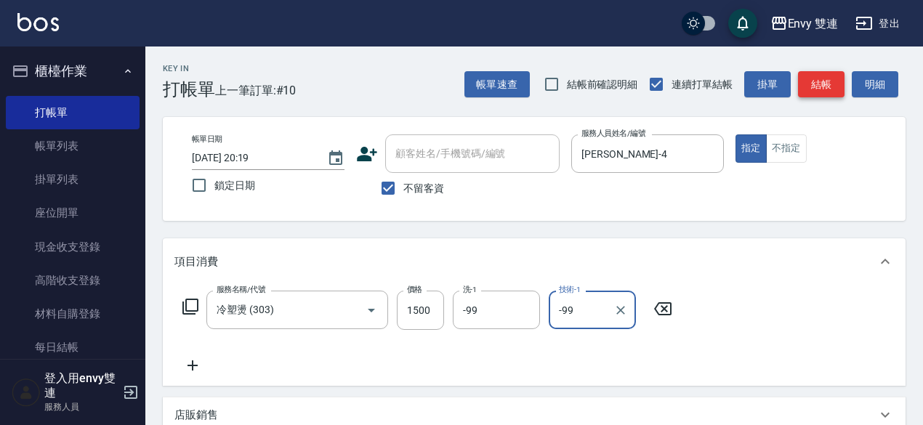
type input "-99"
click at [820, 89] on button "結帳" at bounding box center [821, 84] width 47 height 27
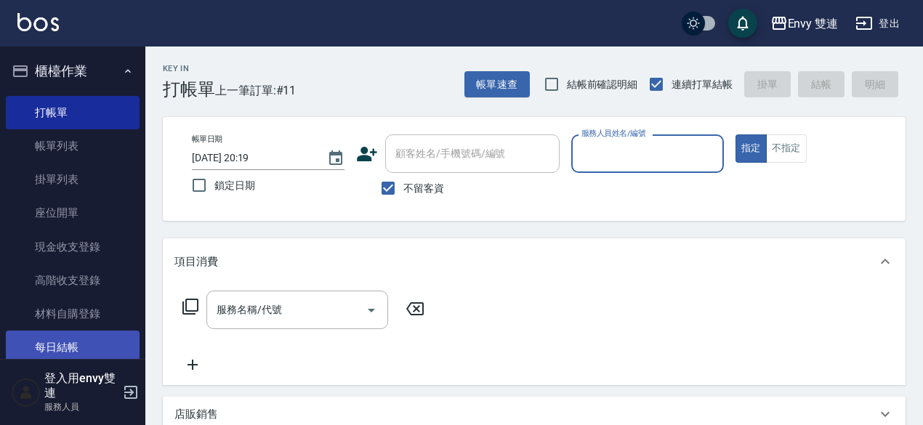
click at [51, 340] on link "每日結帳" at bounding box center [73, 347] width 134 height 33
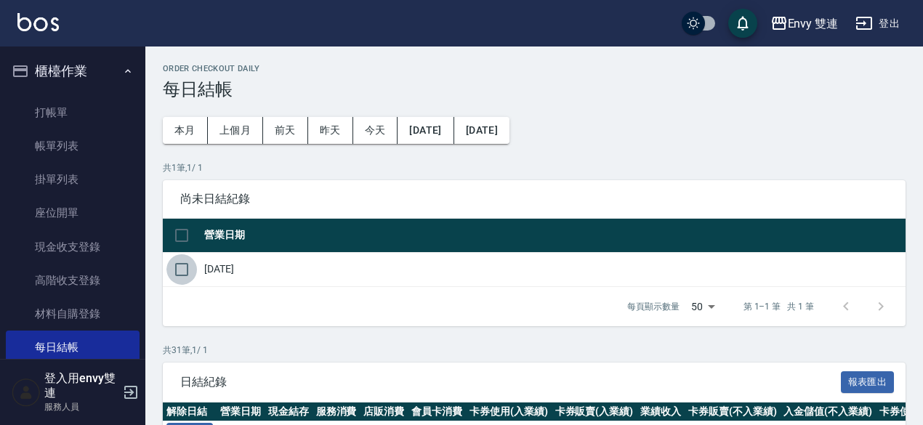
click at [191, 272] on input "checkbox" at bounding box center [182, 269] width 31 height 31
checkbox input "true"
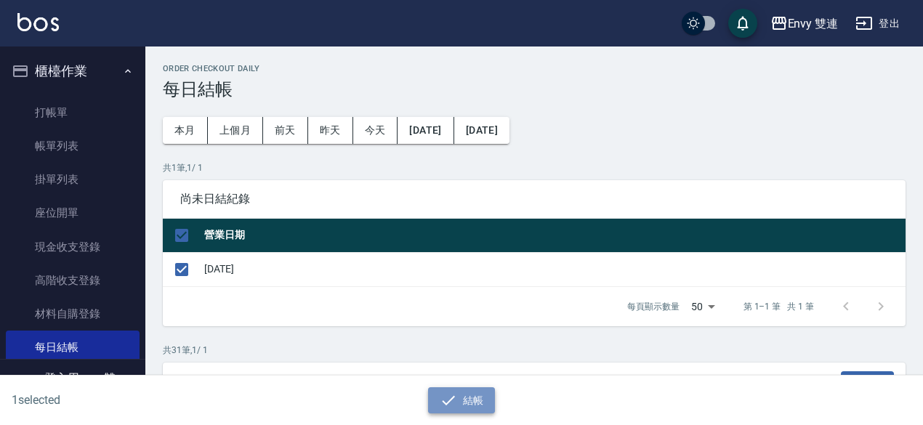
click at [460, 393] on button "結帳" at bounding box center [462, 401] width 68 height 27
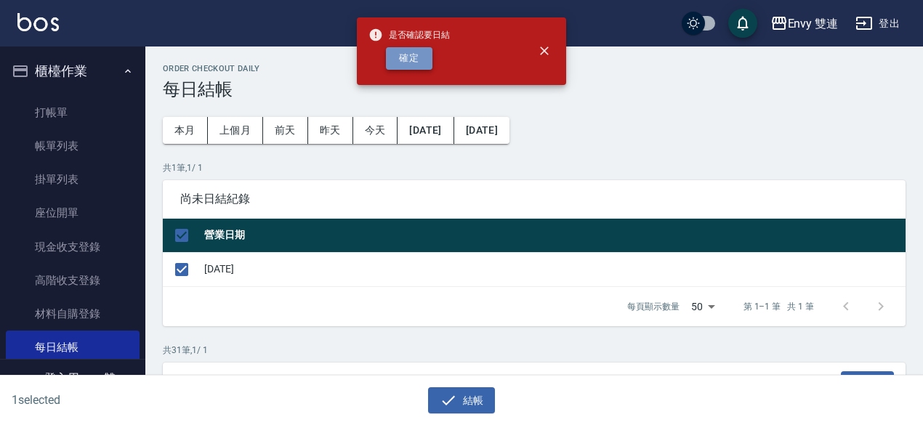
click at [417, 49] on button "確定" at bounding box center [409, 58] width 47 height 23
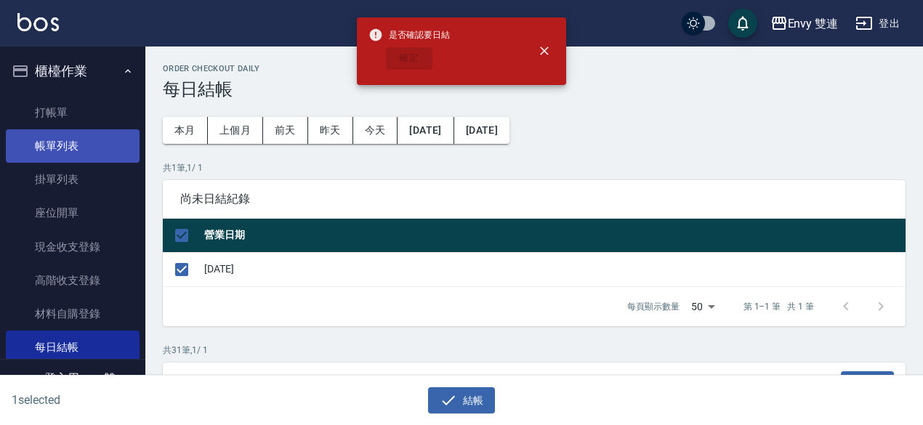
checkbox input "false"
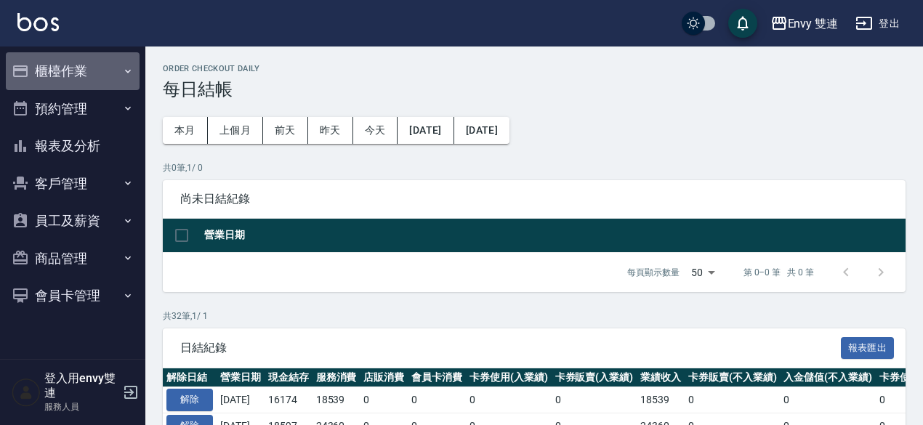
click at [77, 75] on button "櫃檯作業" at bounding box center [73, 71] width 134 height 38
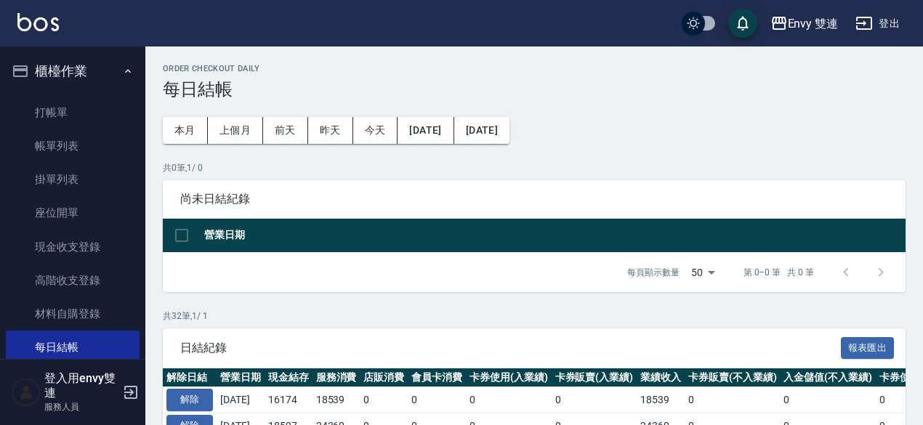
scroll to position [320, 0]
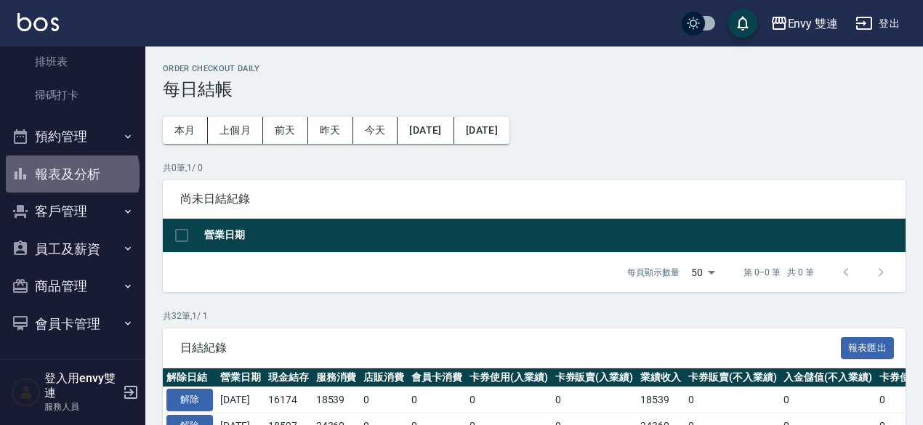
click at [71, 175] on button "報表及分析" at bounding box center [73, 175] width 134 height 38
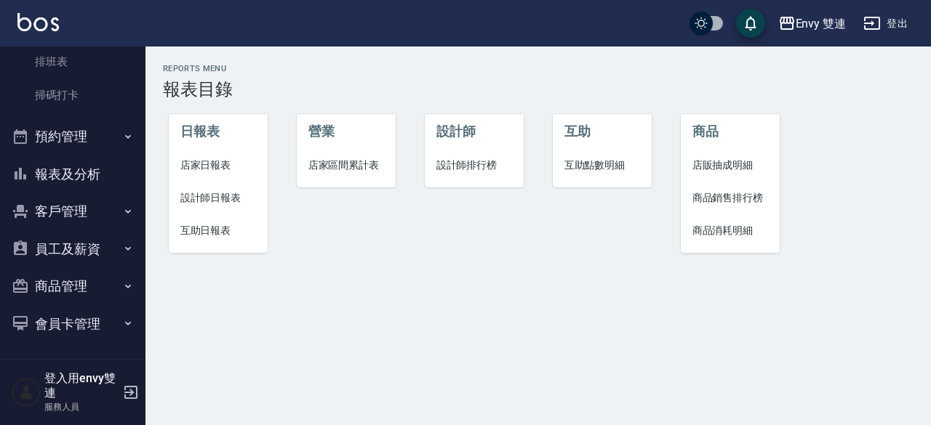
click at [215, 169] on span "店家日報表" at bounding box center [218, 165] width 76 height 15
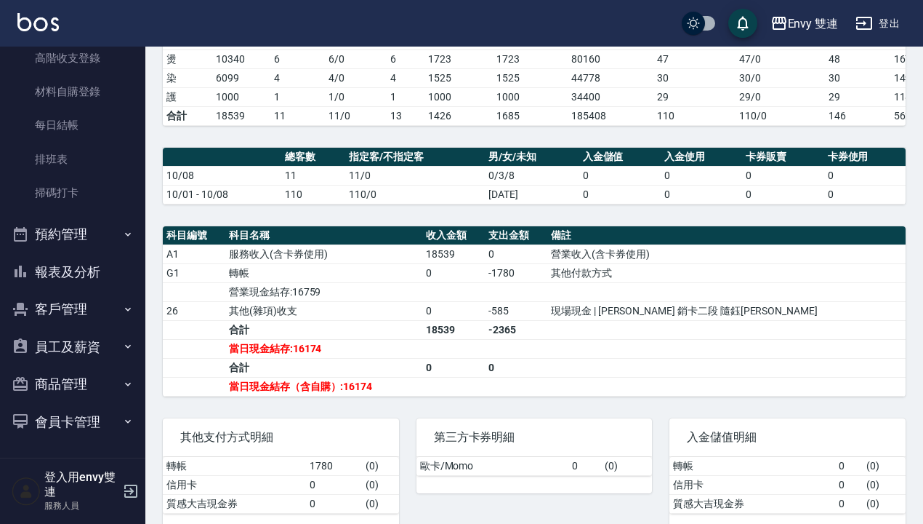
scroll to position [291, 0]
